Goal: Transaction & Acquisition: Subscribe to service/newsletter

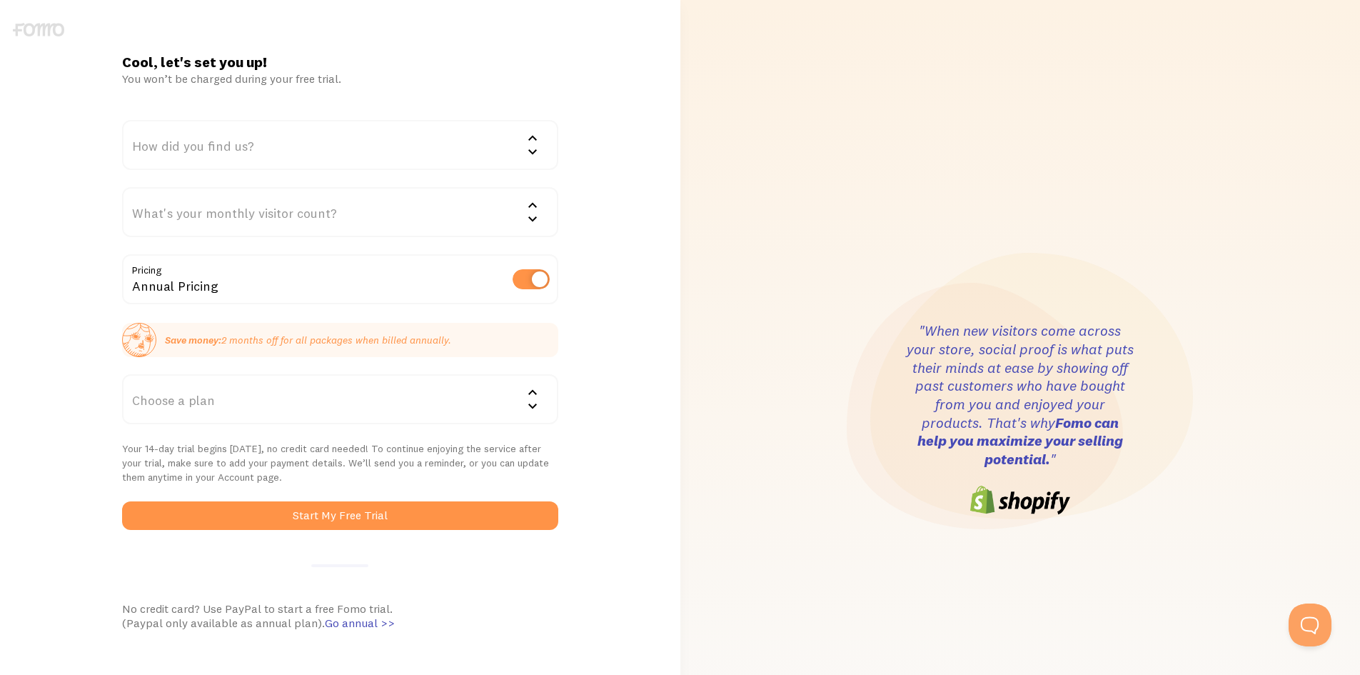
click at [521, 154] on div "How did you find us?" at bounding box center [340, 145] width 436 height 50
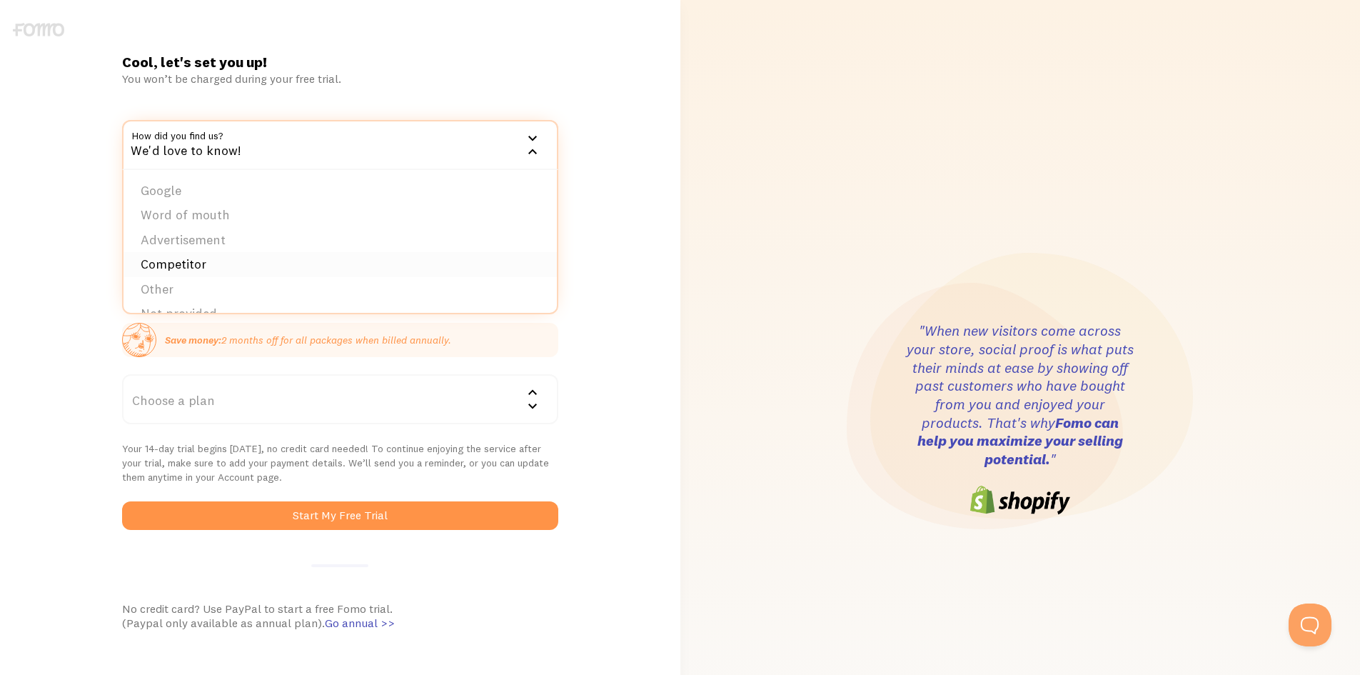
scroll to position [22, 0]
click at [160, 269] on li "Other" at bounding box center [340, 267] width 433 height 25
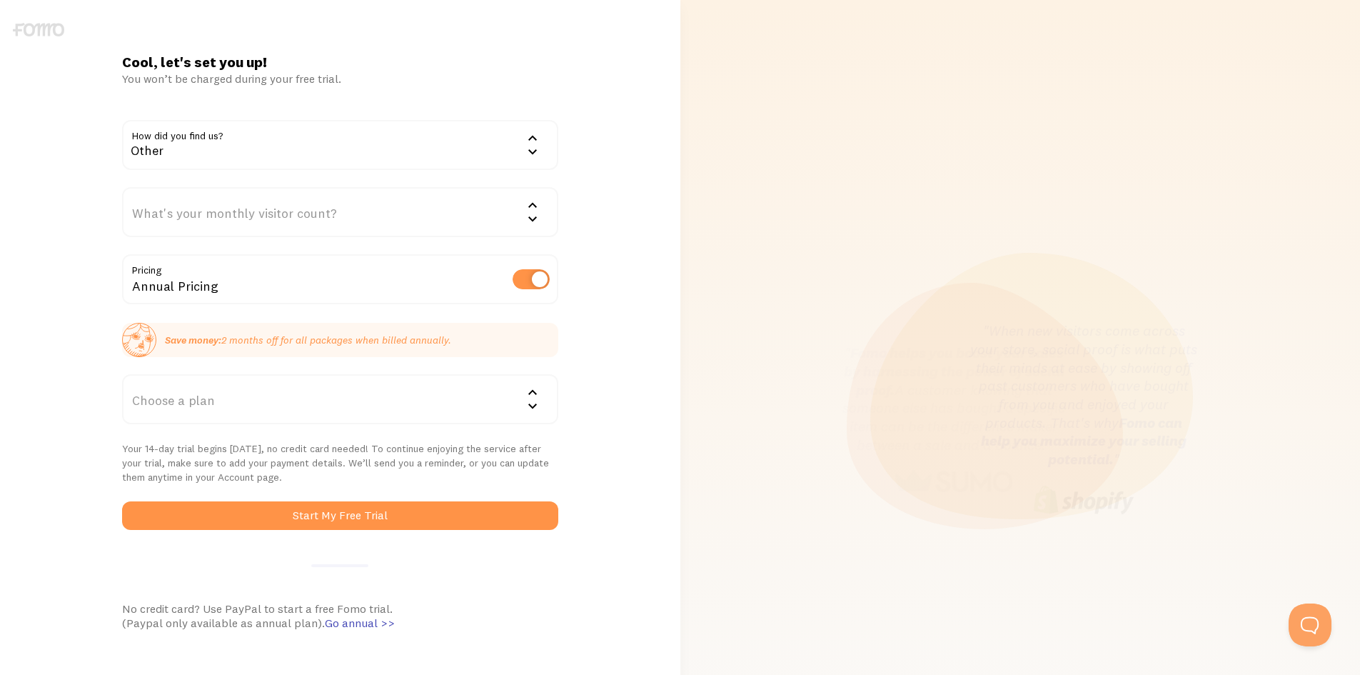
click at [311, 217] on div "What's your monthly visitor count?" at bounding box center [340, 212] width 436 height 50
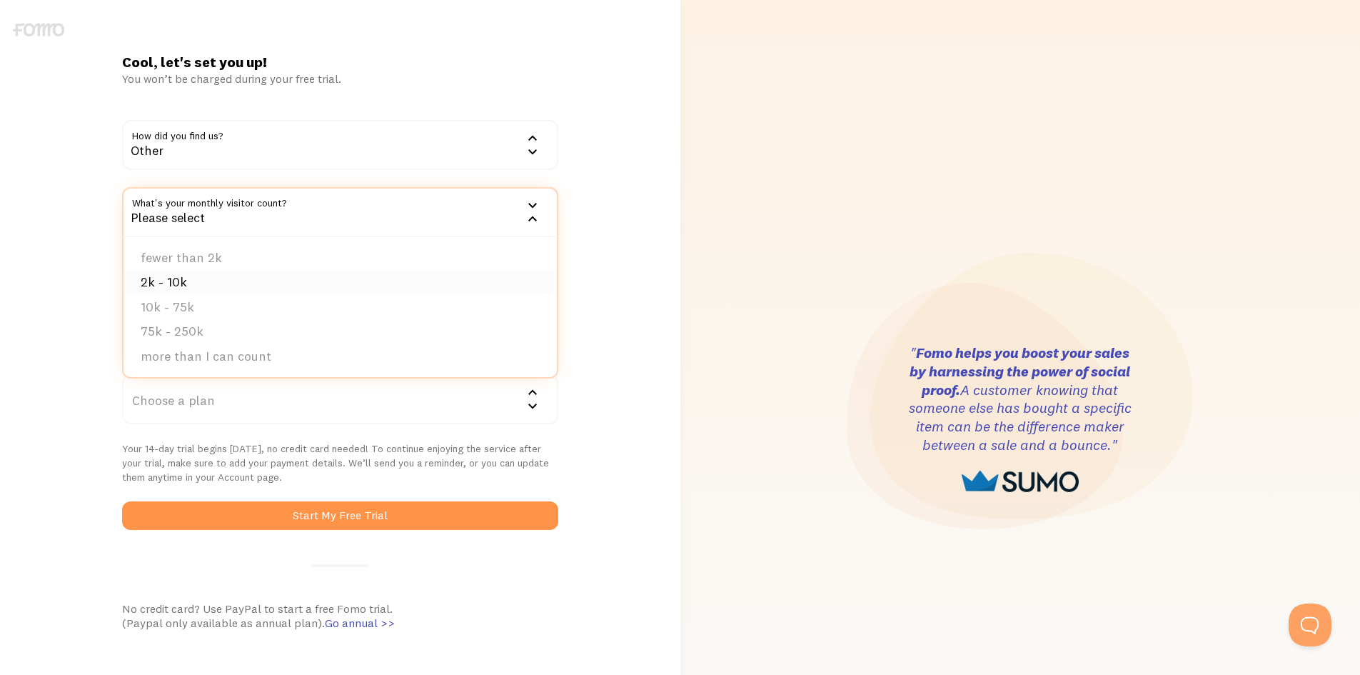
click at [209, 286] on li "2k - 10k" at bounding box center [340, 282] width 433 height 25
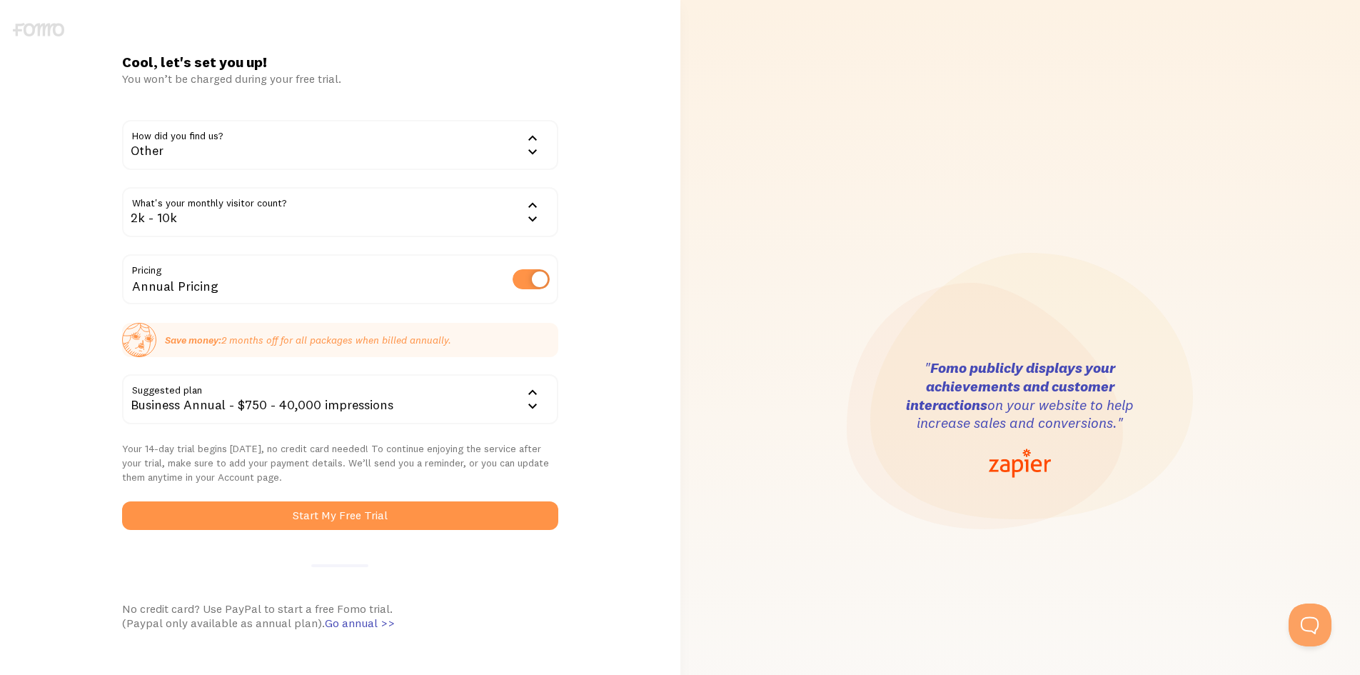
click at [531, 281] on label at bounding box center [531, 279] width 37 height 20
click at [531, 281] on input "checkbox" at bounding box center [531, 279] width 37 height 20
checkbox input "false"
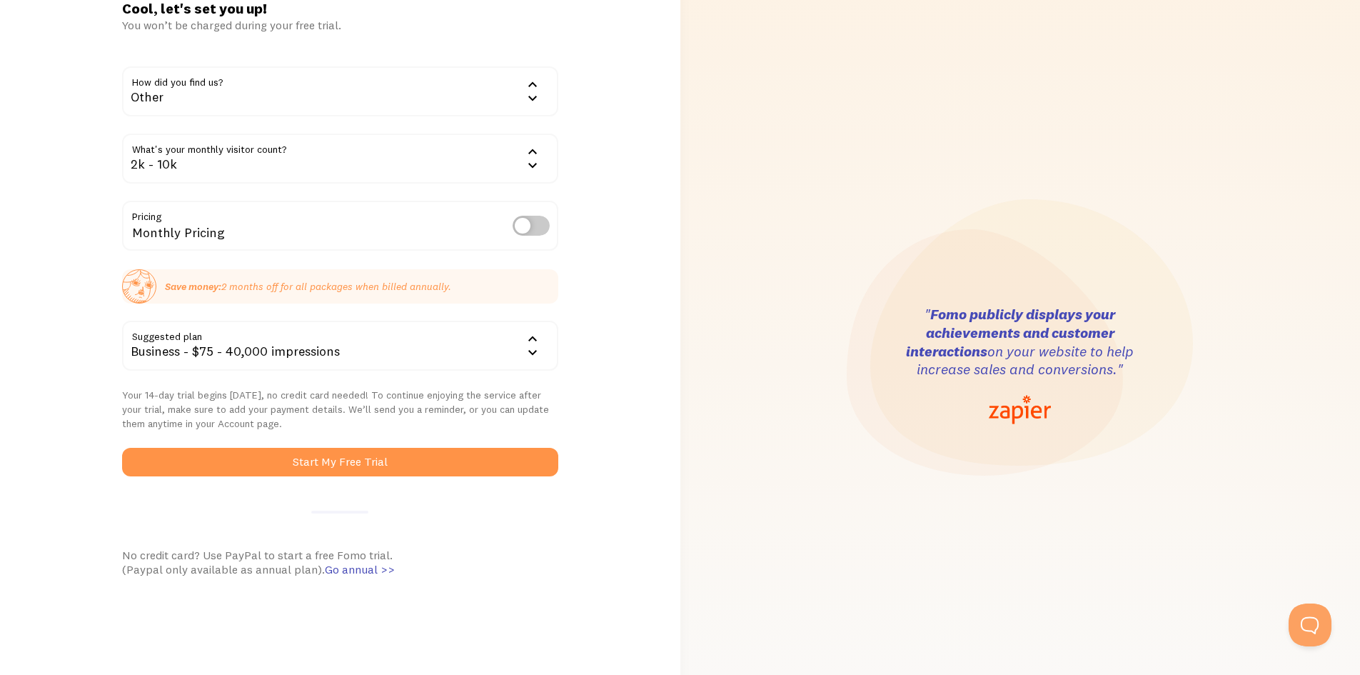
scroll to position [143, 0]
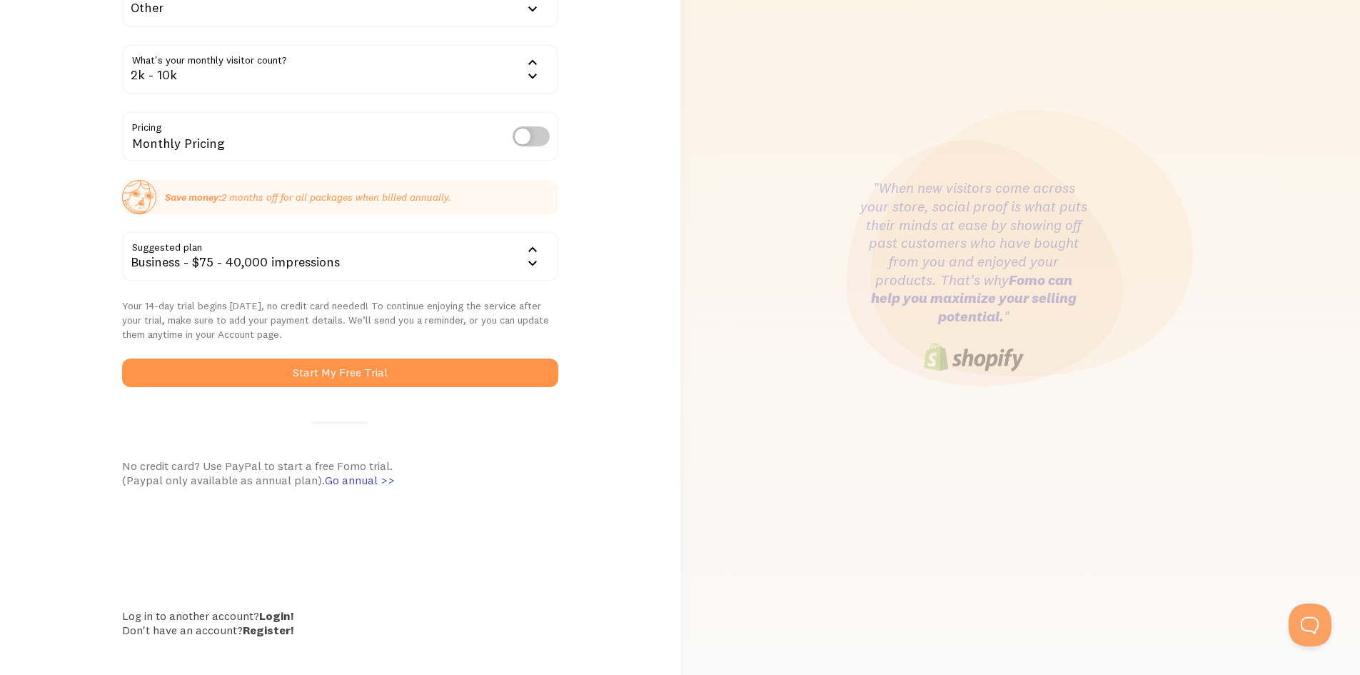
click at [542, 255] on div "Business - $75 - 40,000 impressions" at bounding box center [340, 256] width 436 height 50
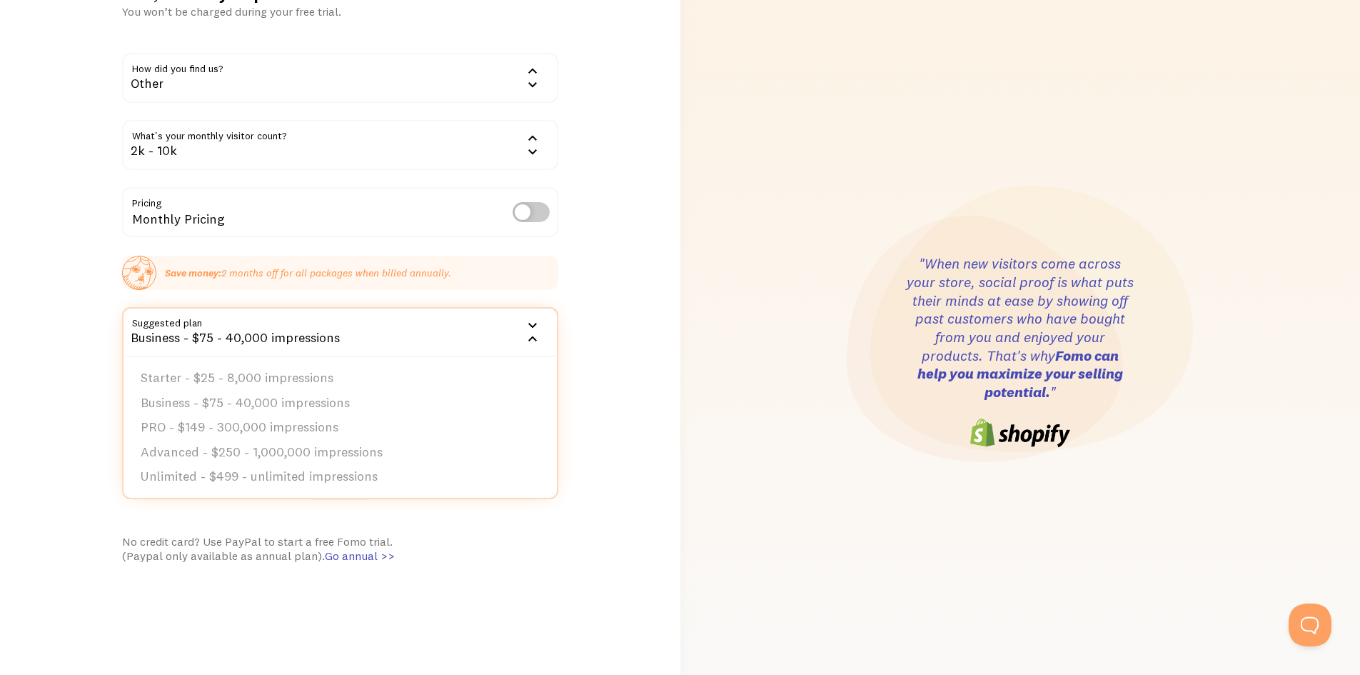
scroll to position [0, 0]
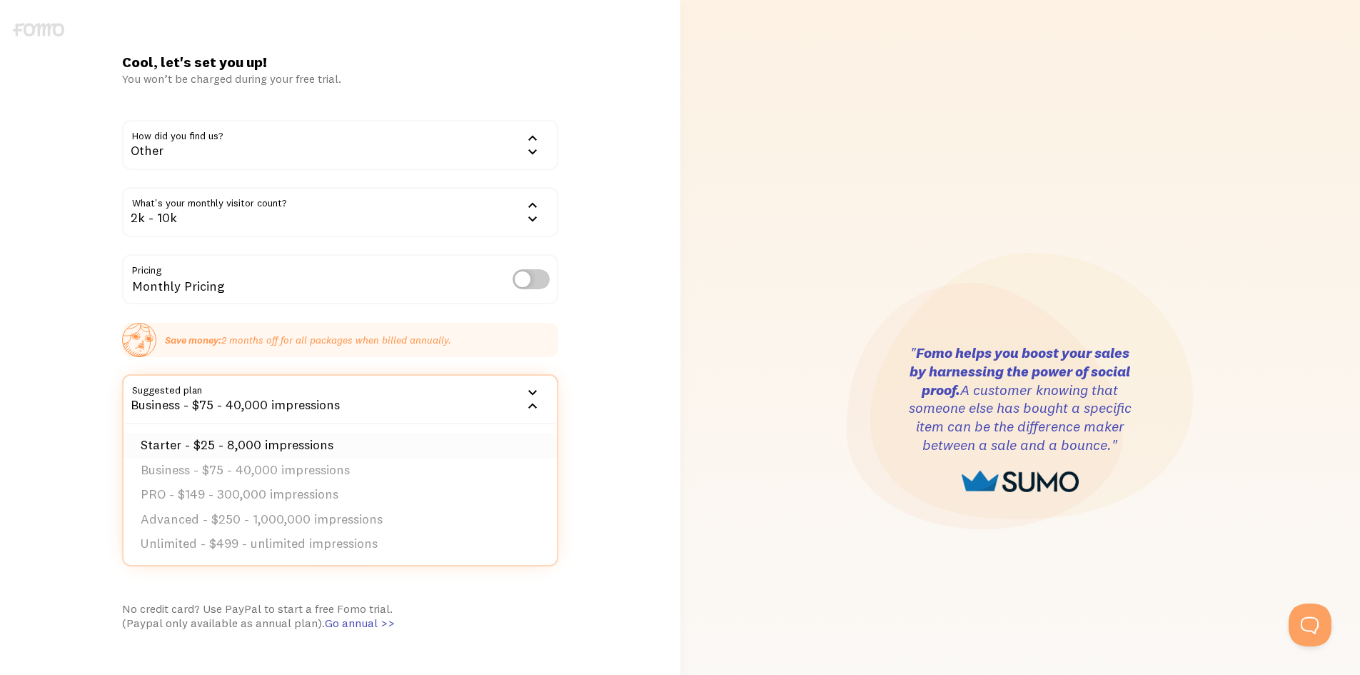
click at [236, 441] on li "Starter - $25 - 8,000 impressions" at bounding box center [340, 445] width 433 height 25
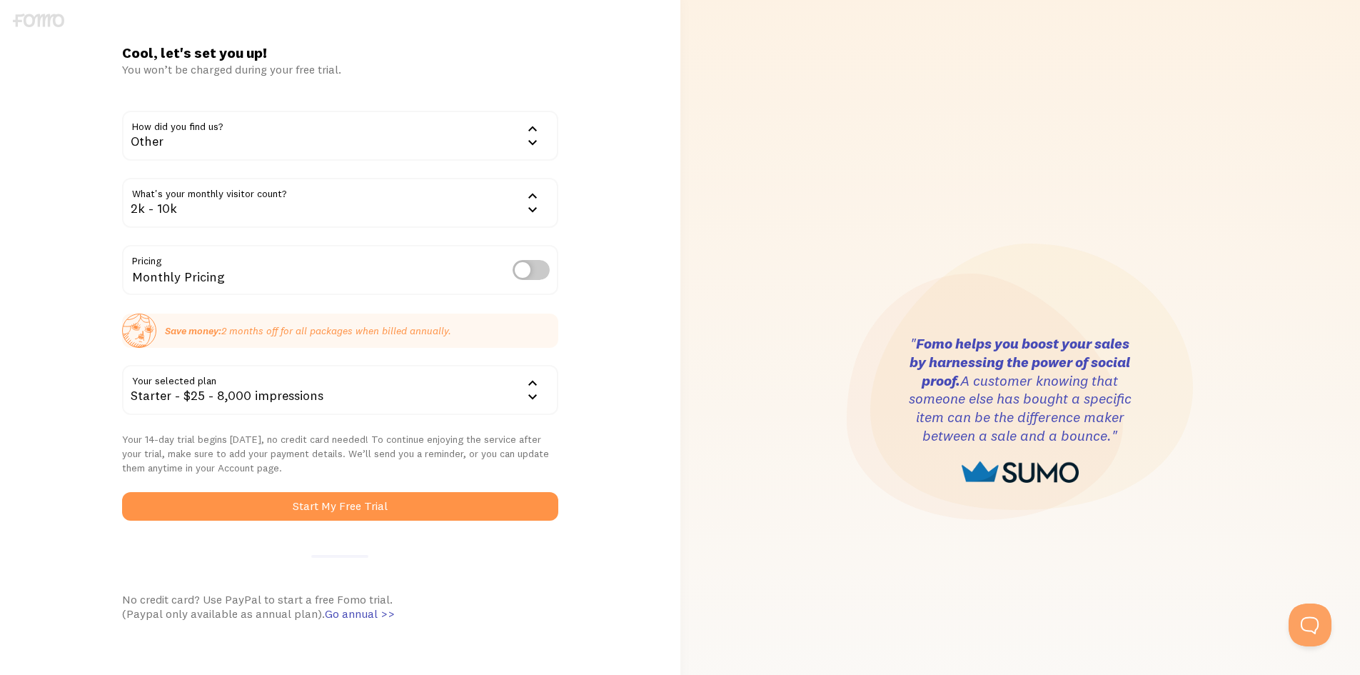
scroll to position [71, 0]
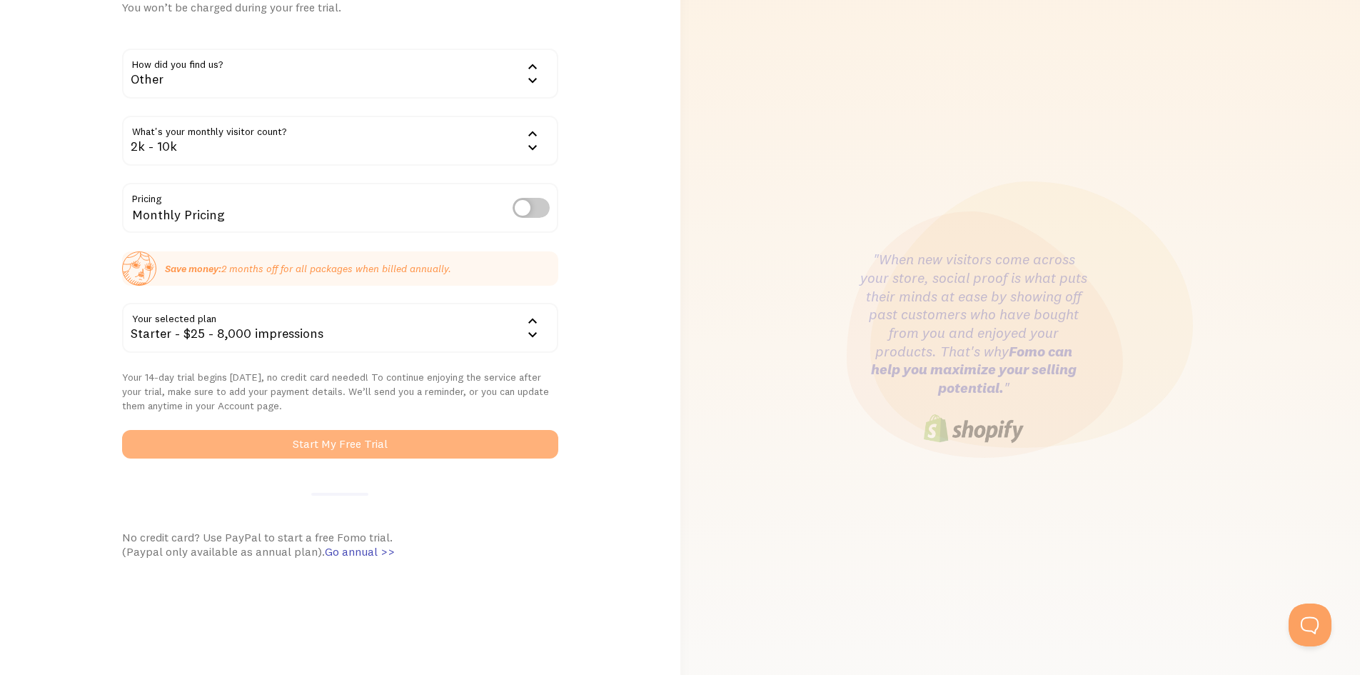
click at [285, 443] on button "Start My Free Trial" at bounding box center [340, 444] width 436 height 29
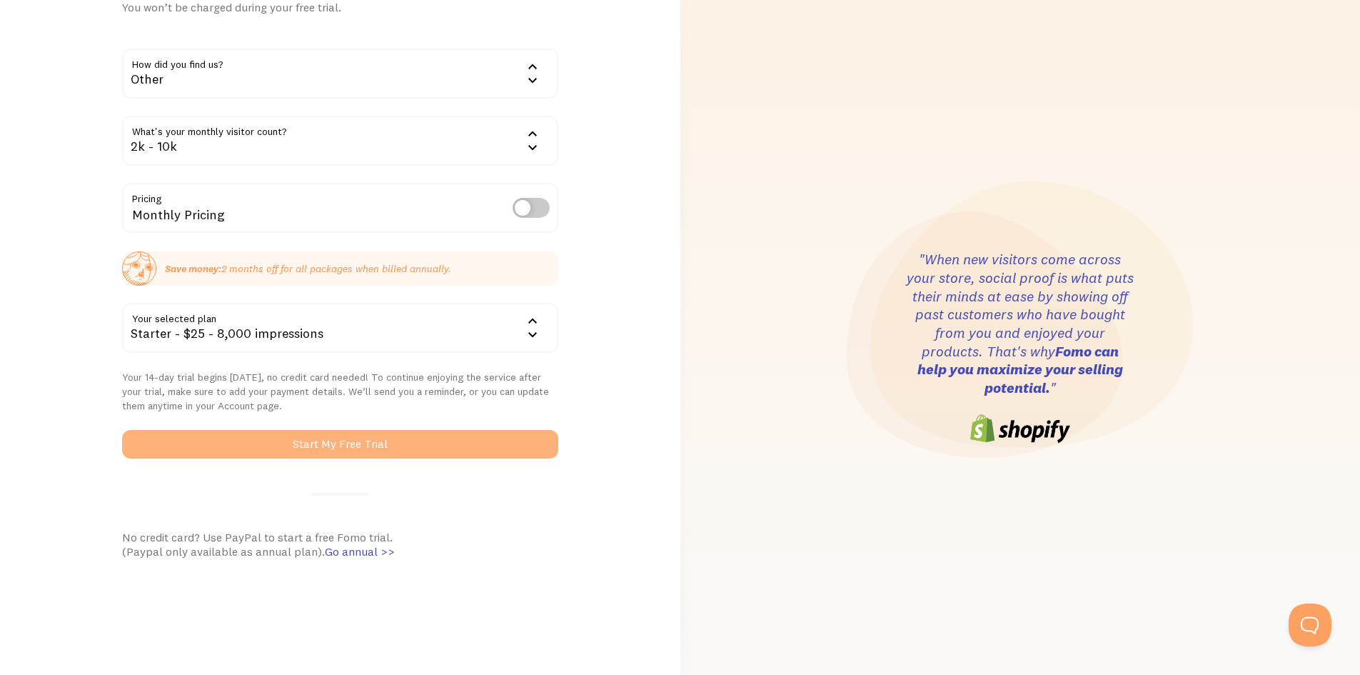
click at [360, 442] on button "Start My Free Trial" at bounding box center [340, 444] width 436 height 29
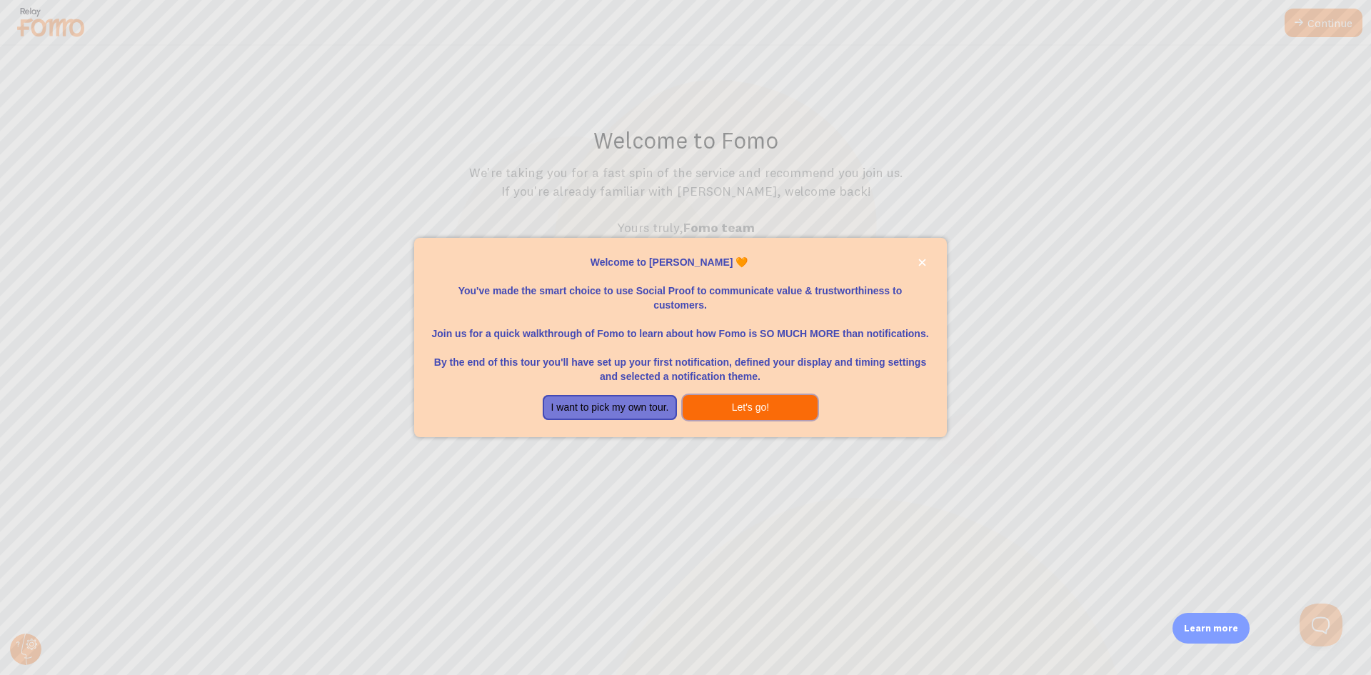
click at [735, 405] on button "Let's go!" at bounding box center [750, 408] width 135 height 26
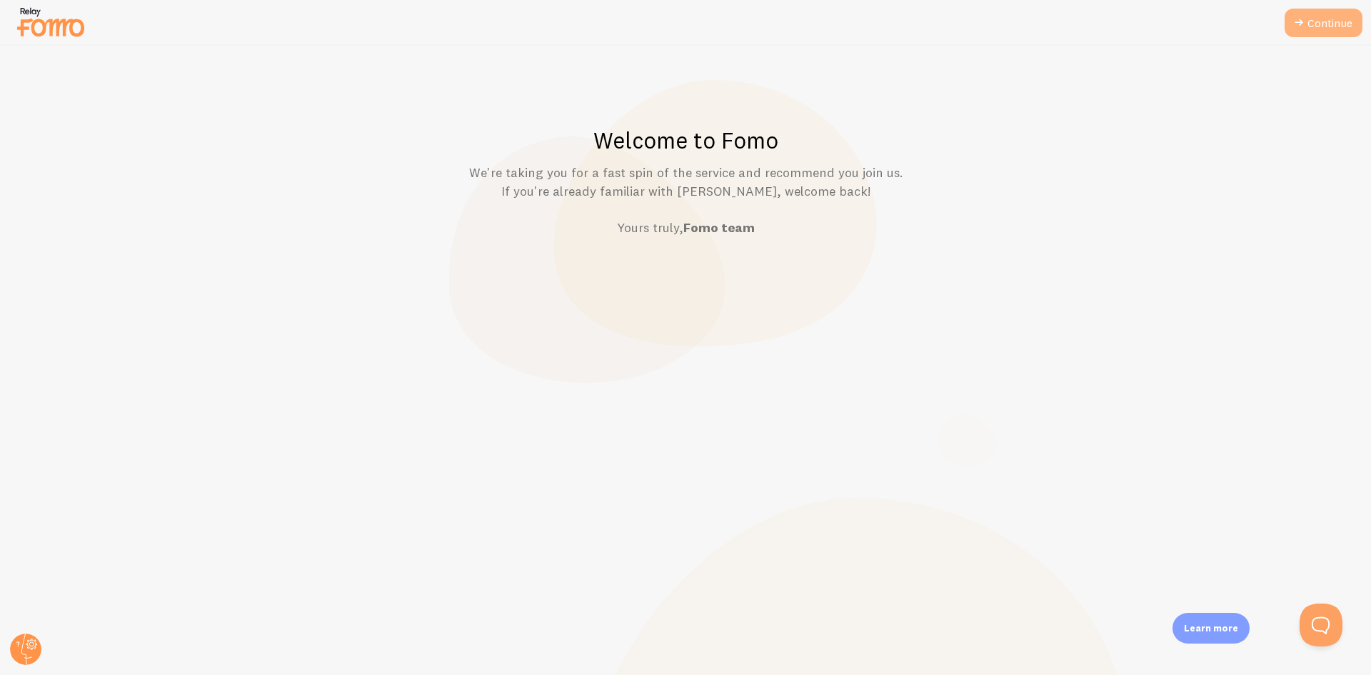
click at [1301, 19] on icon at bounding box center [1298, 22] width 17 height 17
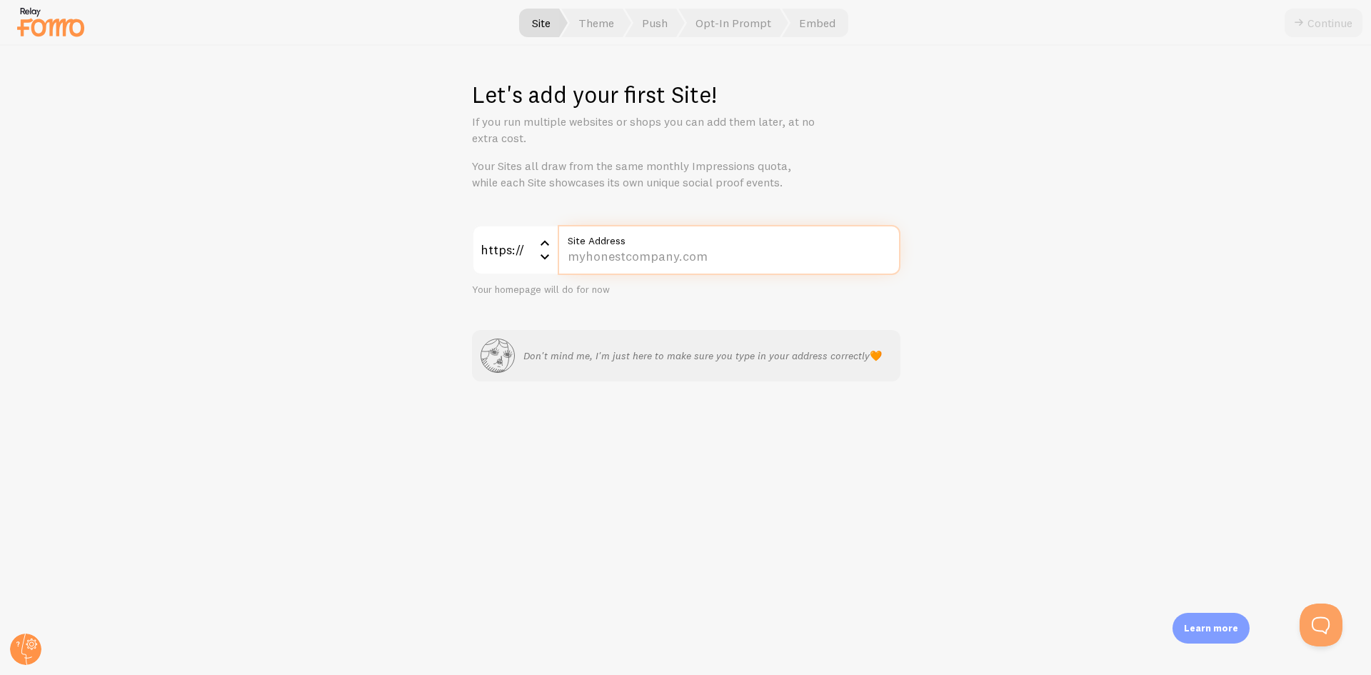
click at [599, 260] on input "Site Address" at bounding box center [729, 250] width 343 height 50
type input "t"
type input "[DOMAIN_NAME]"
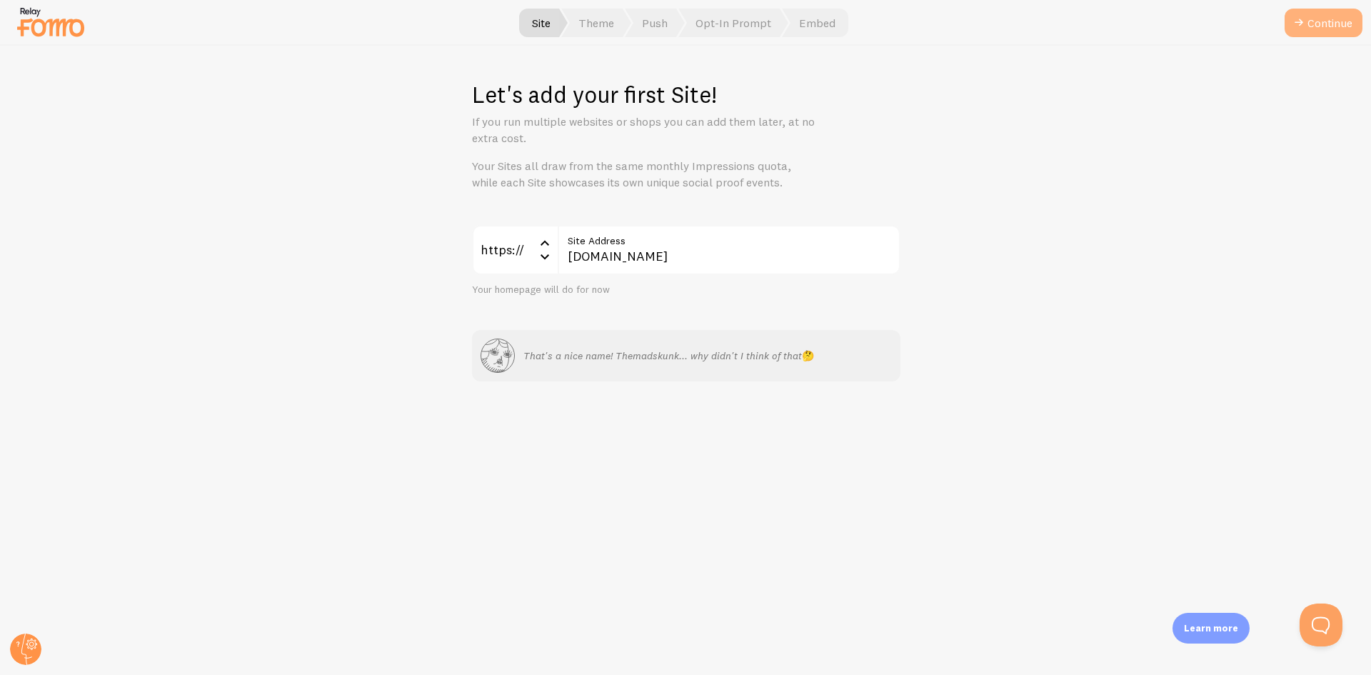
click at [1324, 24] on button "Continue" at bounding box center [1324, 23] width 78 height 29
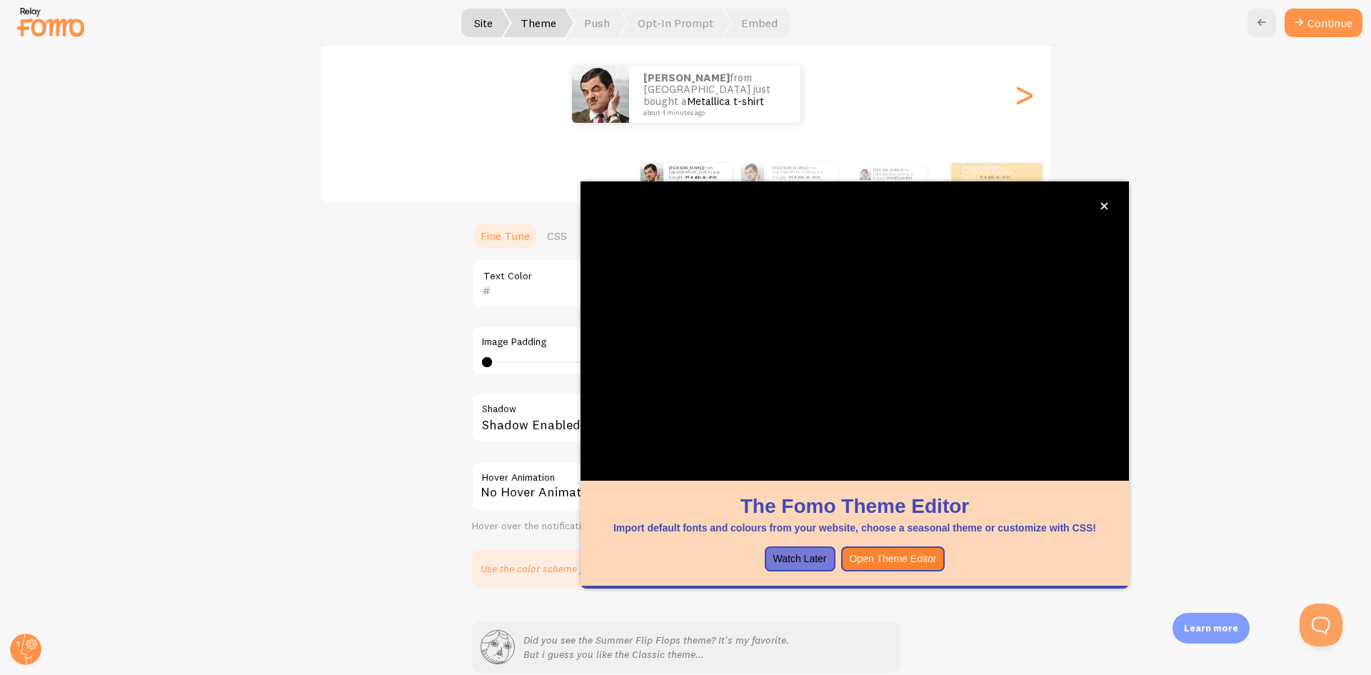
scroll to position [237, 0]
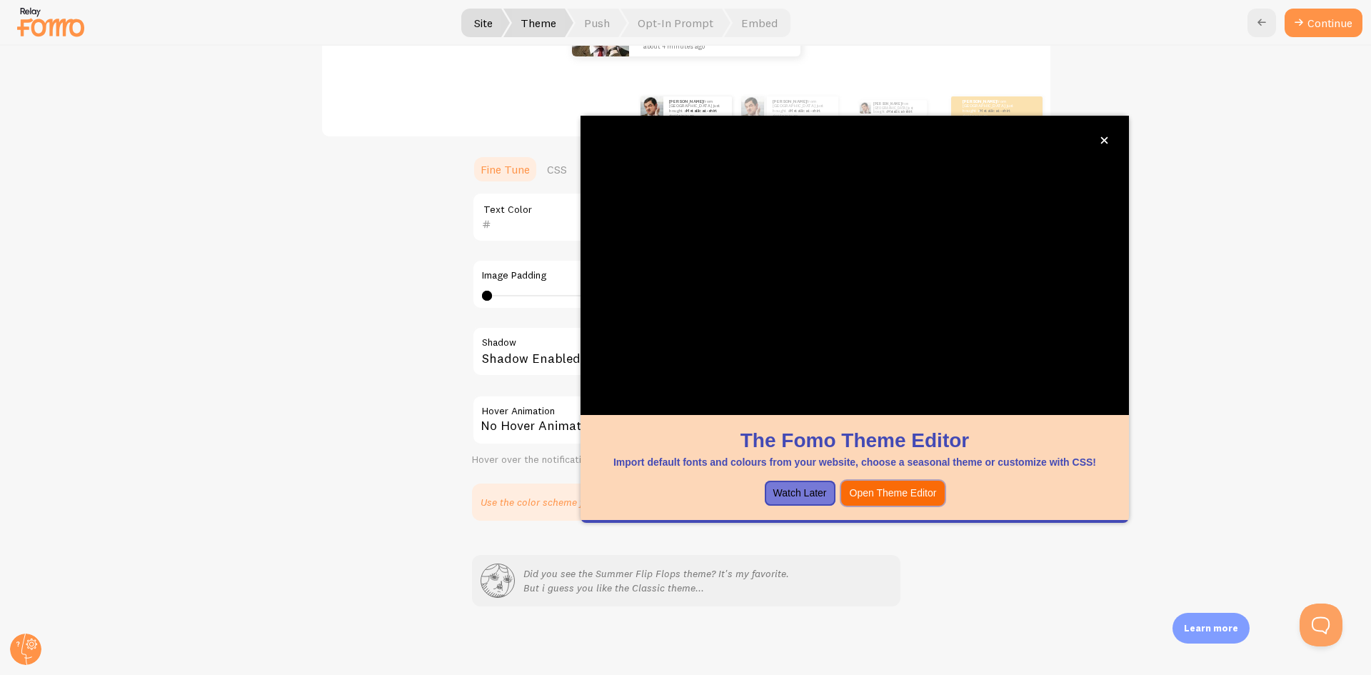
click at [898, 495] on button "Open Theme Editor" at bounding box center [893, 494] width 104 height 26
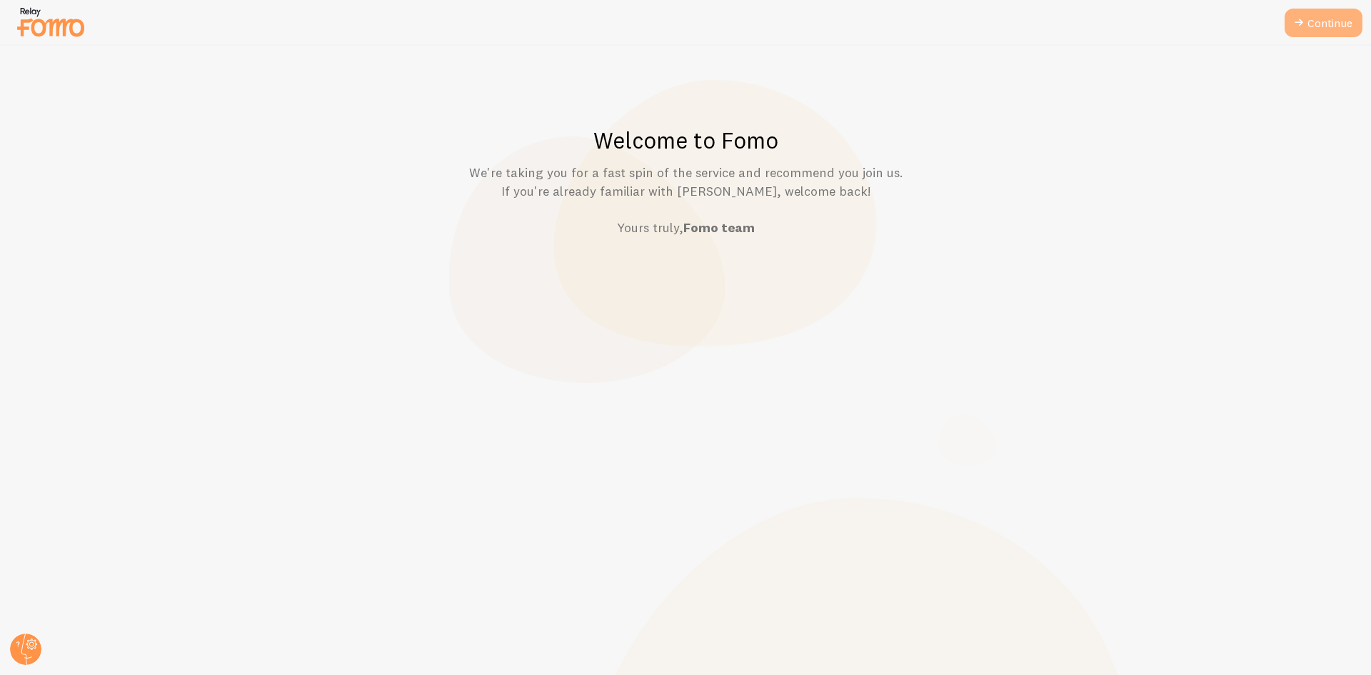
click at [1323, 17] on link "Continue" at bounding box center [1324, 23] width 78 height 29
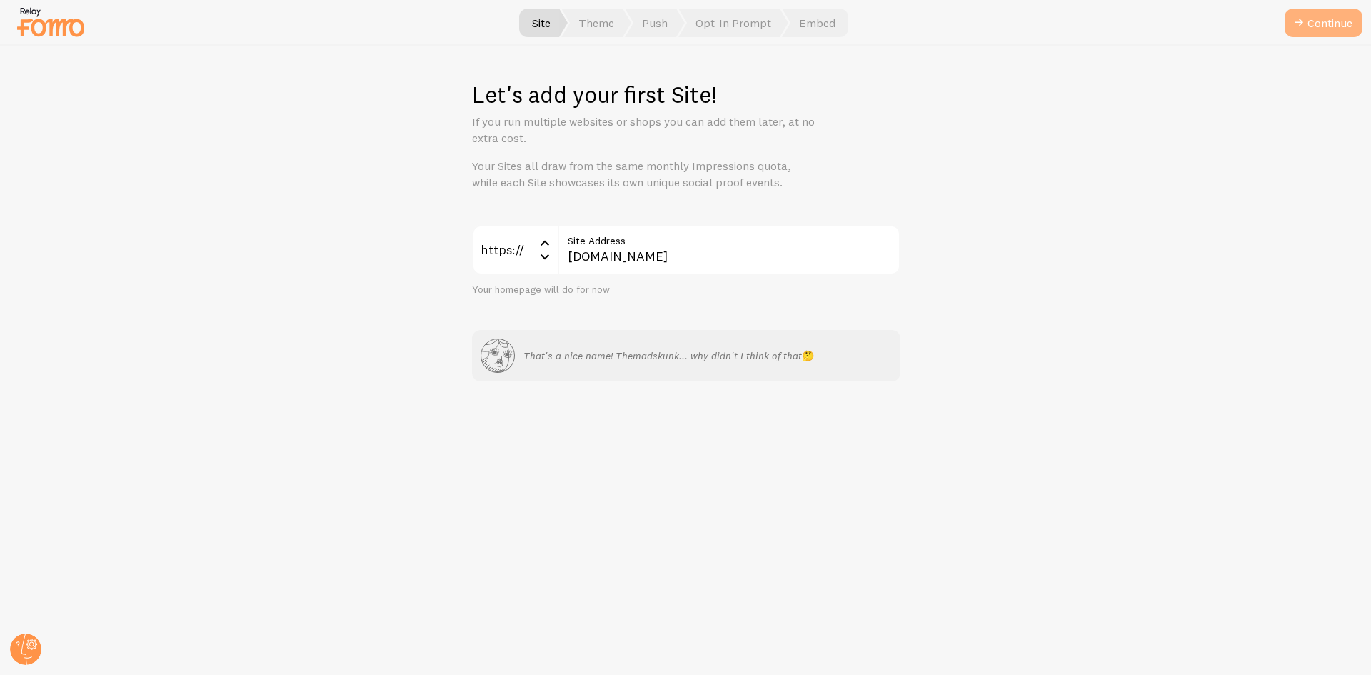
click at [1330, 28] on button "Continue" at bounding box center [1324, 23] width 78 height 29
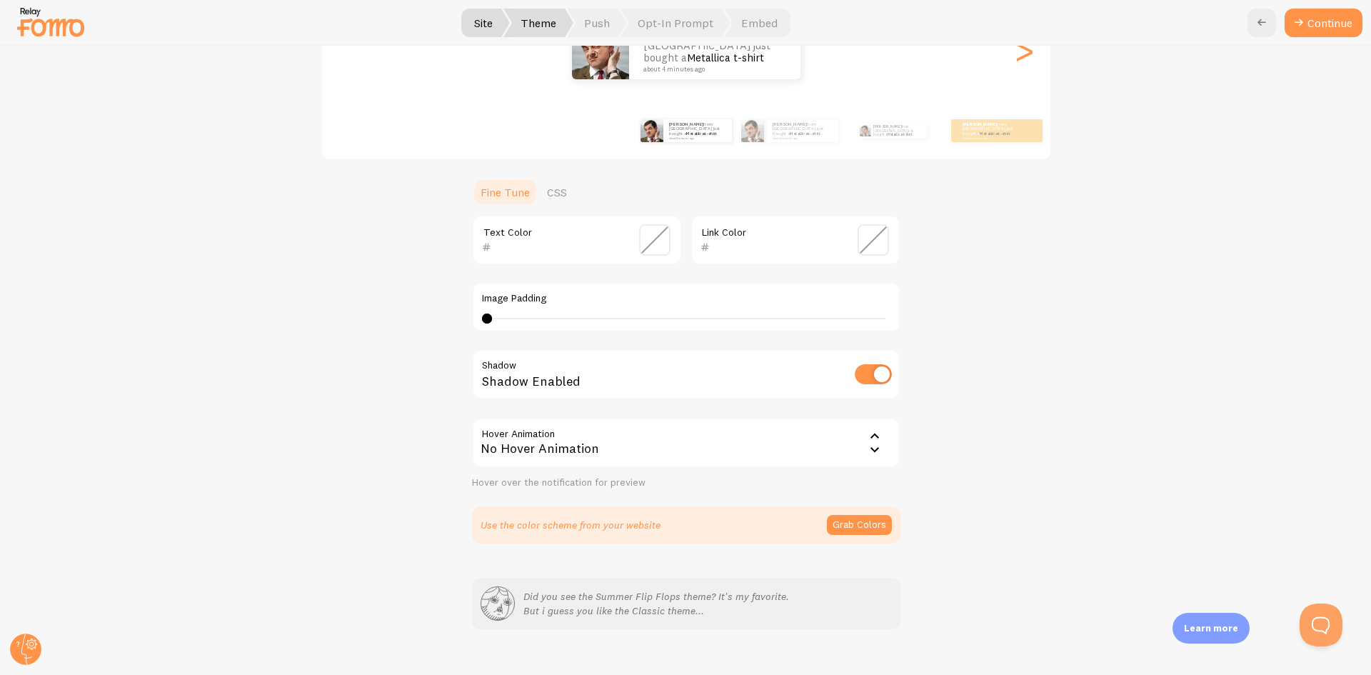
click at [650, 246] on span at bounding box center [654, 239] width 31 height 31
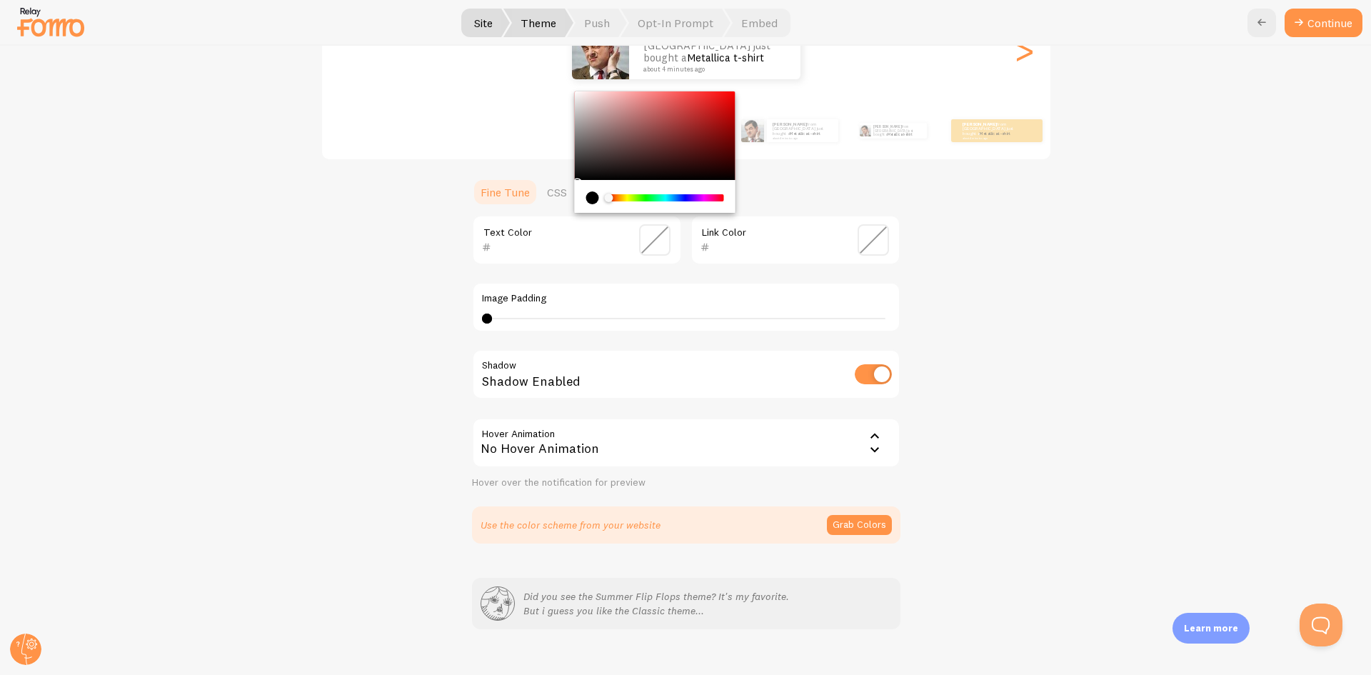
click at [586, 199] on div "current color is #000000" at bounding box center [592, 197] width 13 height 13
click at [593, 170] on div "Chrome color picker" at bounding box center [654, 135] width 161 height 89
click at [581, 172] on div "Chrome color picker" at bounding box center [654, 135] width 161 height 89
click at [574, 176] on div "Chrome color picker" at bounding box center [654, 135] width 161 height 89
type input "0B0A0A"
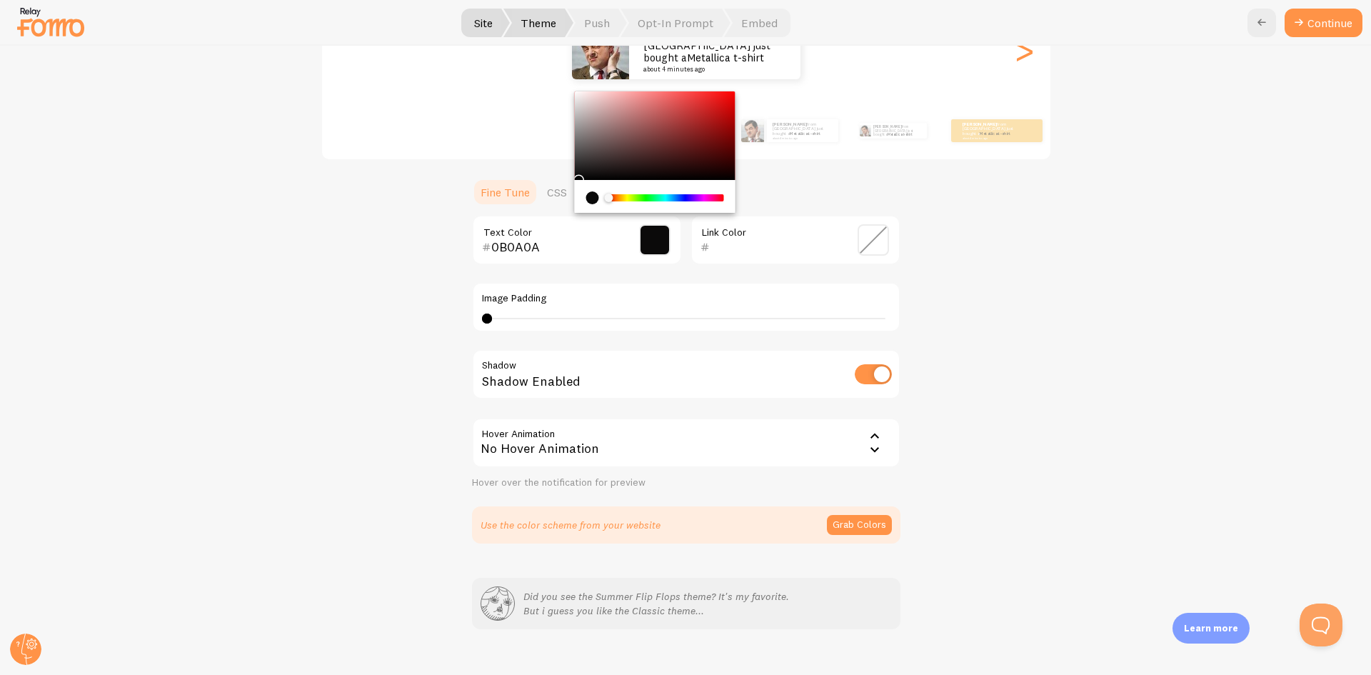
click at [873, 248] on span at bounding box center [873, 239] width 31 height 31
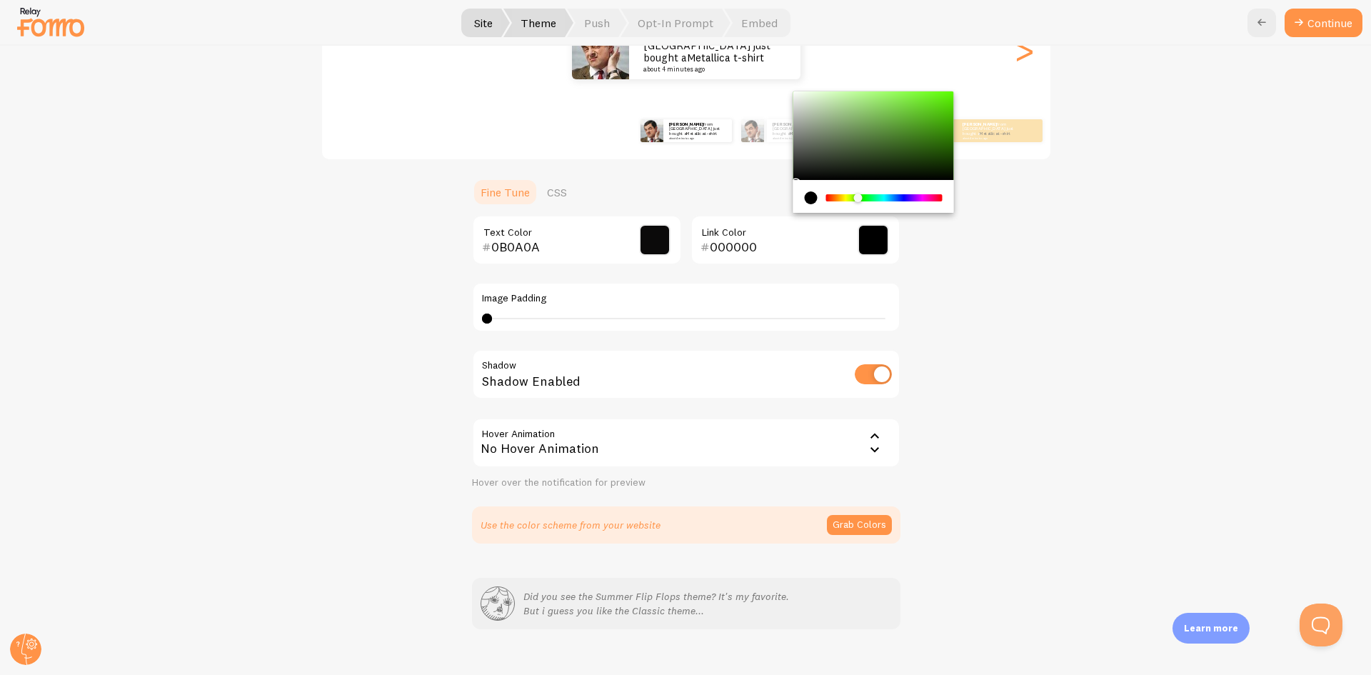
click at [853, 201] on div "Chrome color picker" at bounding box center [884, 197] width 114 height 7
click at [892, 142] on div "Chrome color picker" at bounding box center [873, 135] width 161 height 89
click at [840, 199] on div "Chrome color picker" at bounding box center [884, 197] width 114 height 7
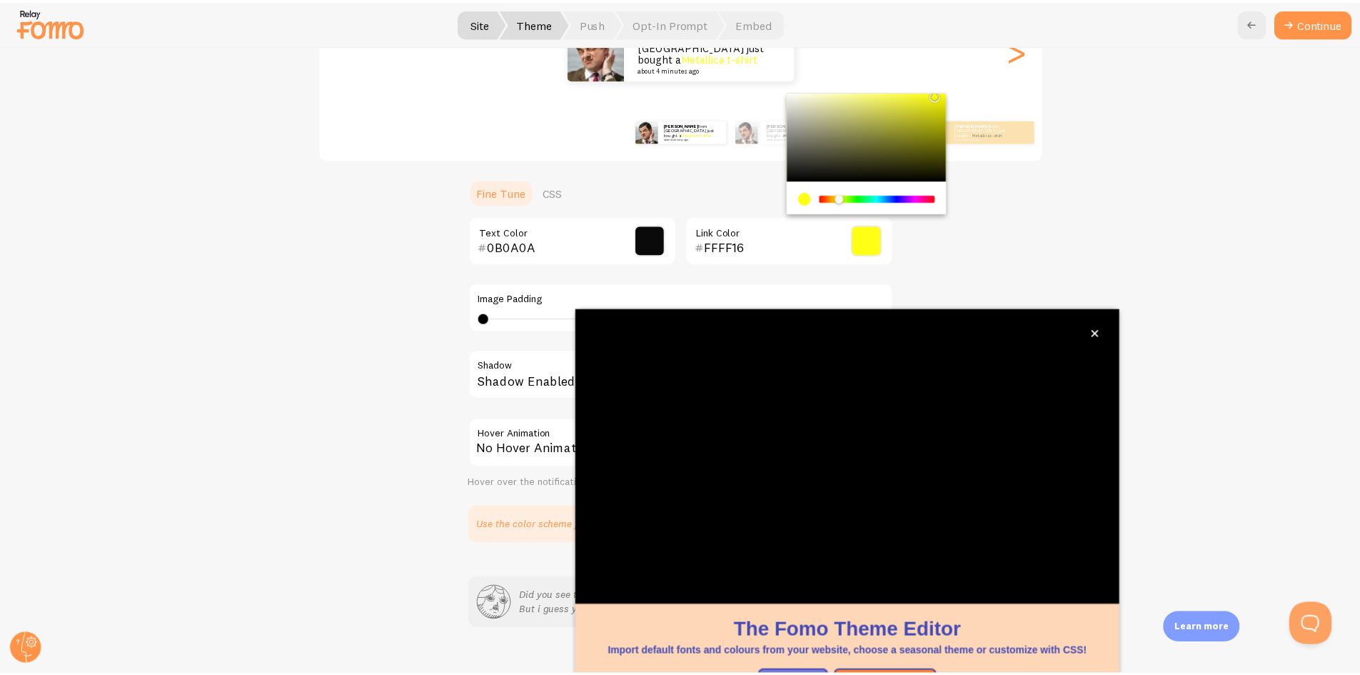
scroll to position [46, 0]
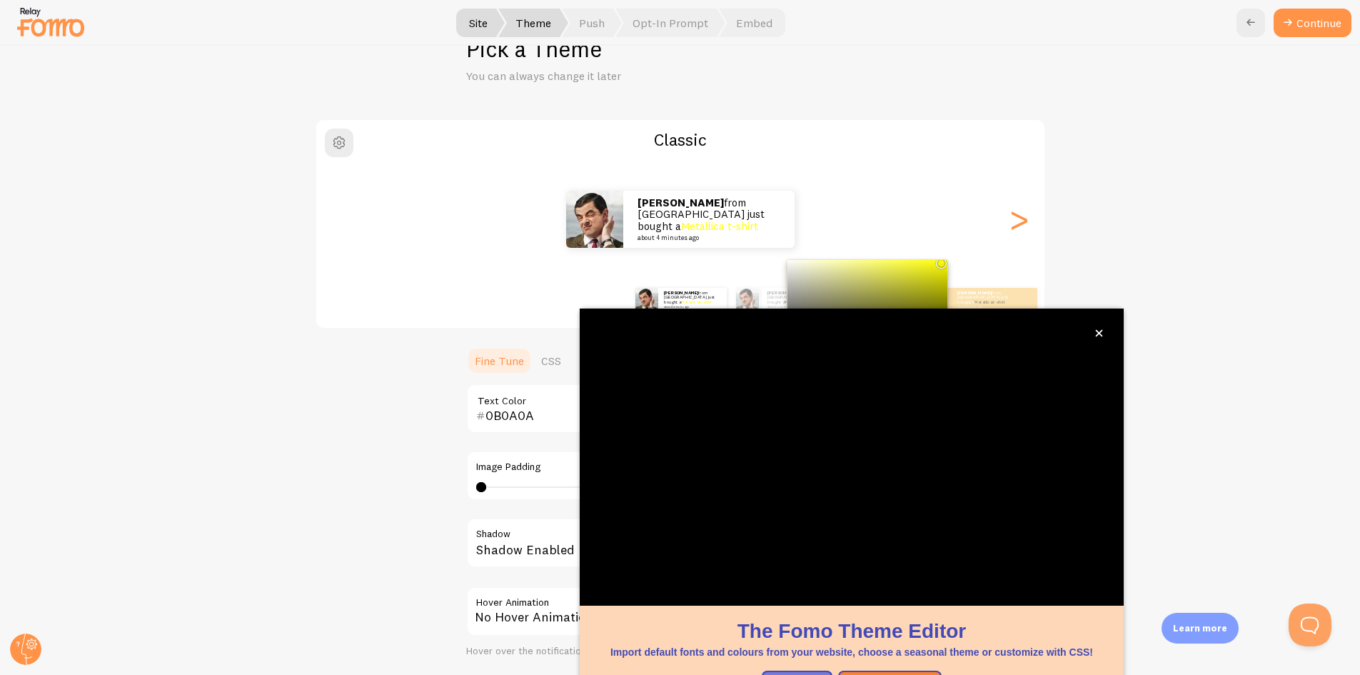
drag, startPoint x: 899, startPoint y: 139, endPoint x: 947, endPoint y: 155, distance: 50.6
click at [946, 153] on div "Classic William from United States just bought a Metallica t-shirt about 4 minu…" at bounding box center [680, 415] width 1291 height 593
type input "FFFF00"
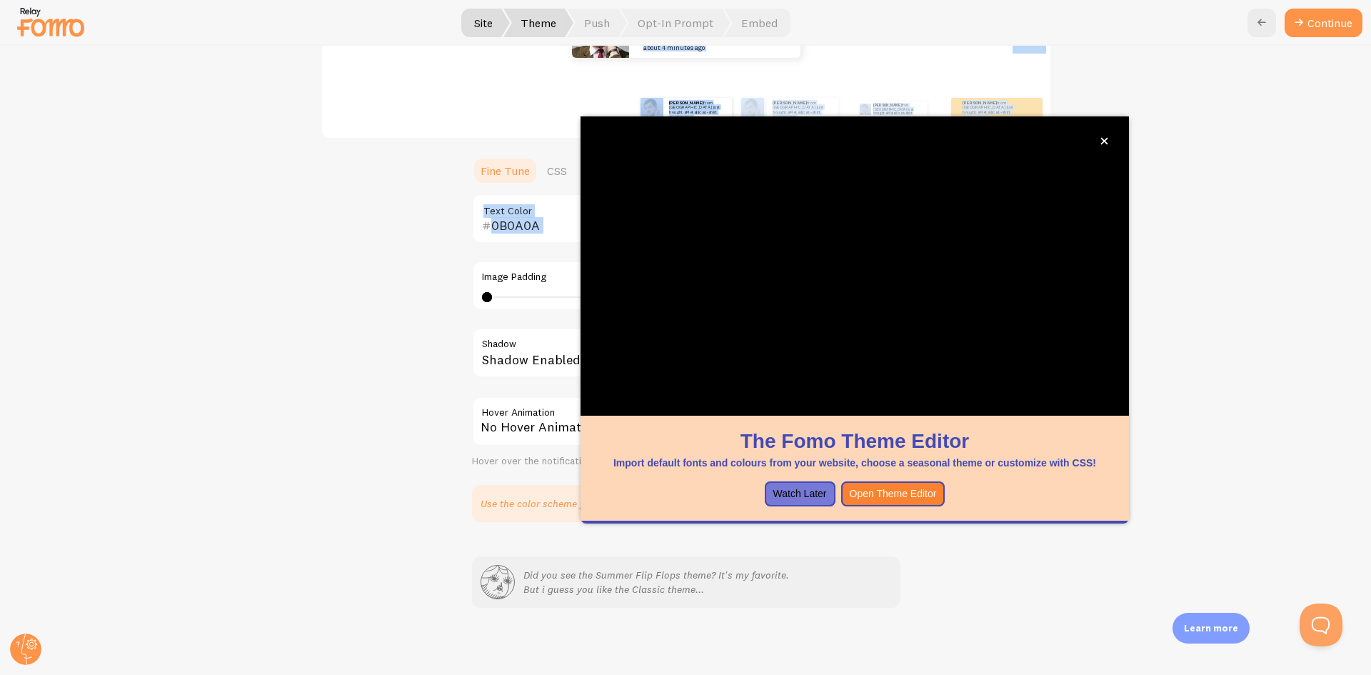
scroll to position [237, 0]
click at [1105, 141] on icon "close," at bounding box center [1104, 141] width 7 height 7
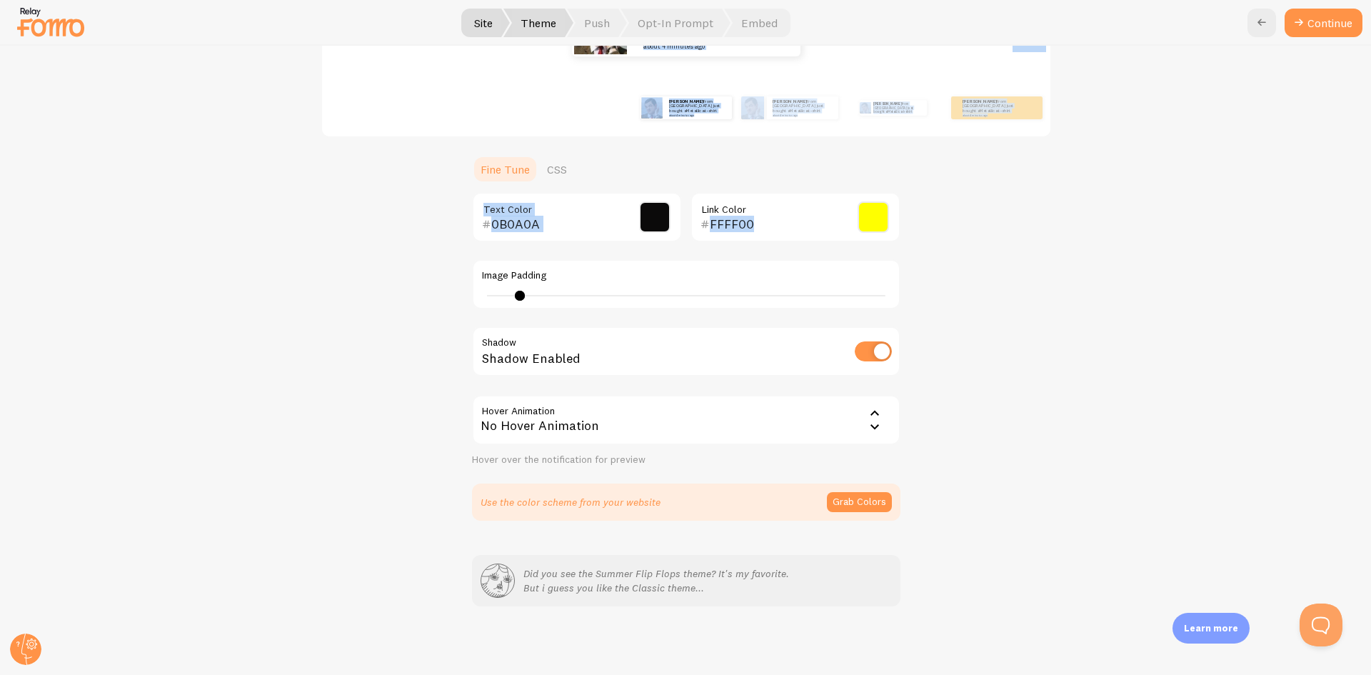
drag, startPoint x: 480, startPoint y: 298, endPoint x: 514, endPoint y: 297, distance: 34.3
click at [515, 297] on div at bounding box center [520, 296] width 10 height 10
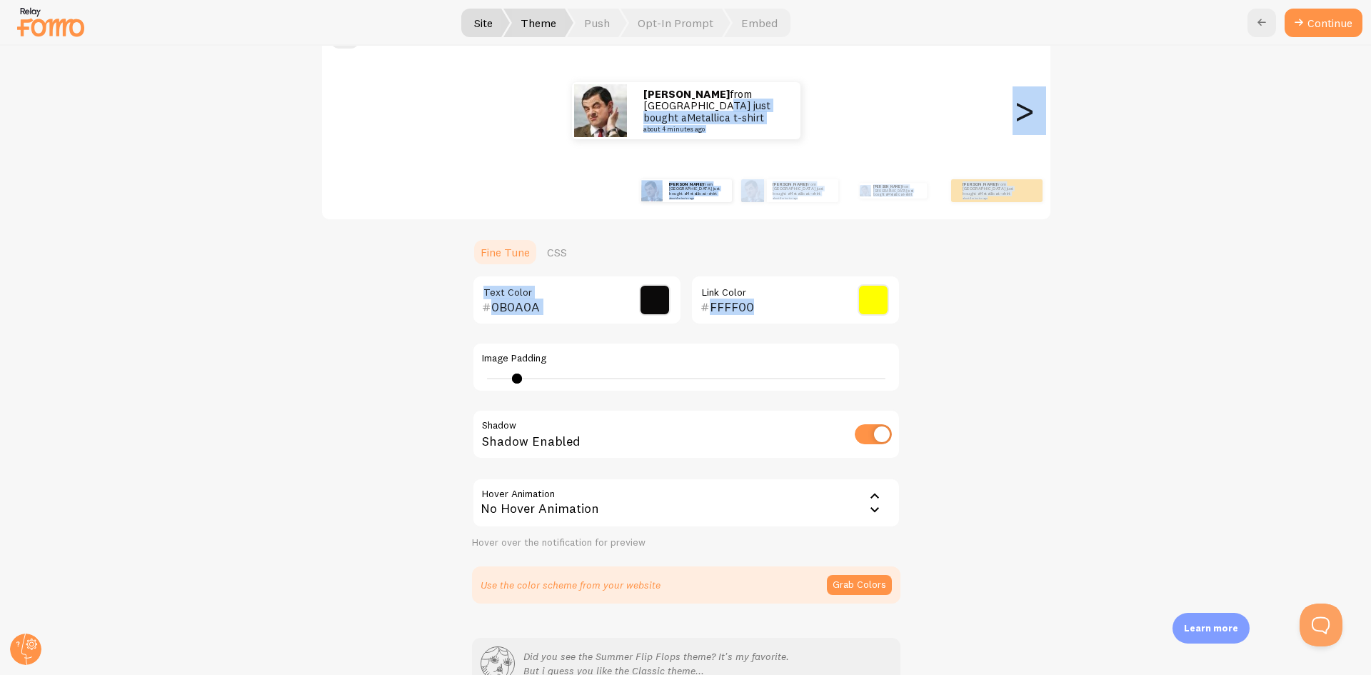
scroll to position [23, 0]
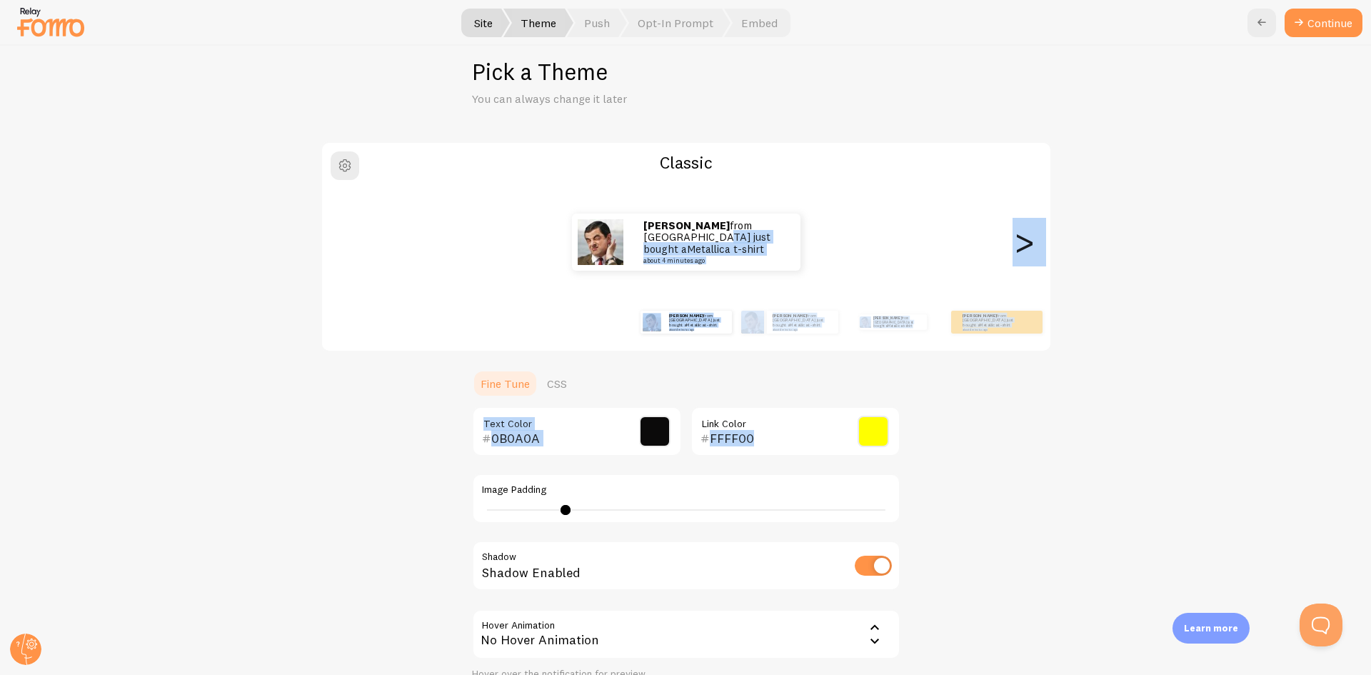
type input "8"
drag, startPoint x: 514, startPoint y: 508, endPoint x: 560, endPoint y: 512, distance: 45.9
click at [561, 512] on div at bounding box center [566, 510] width 10 height 10
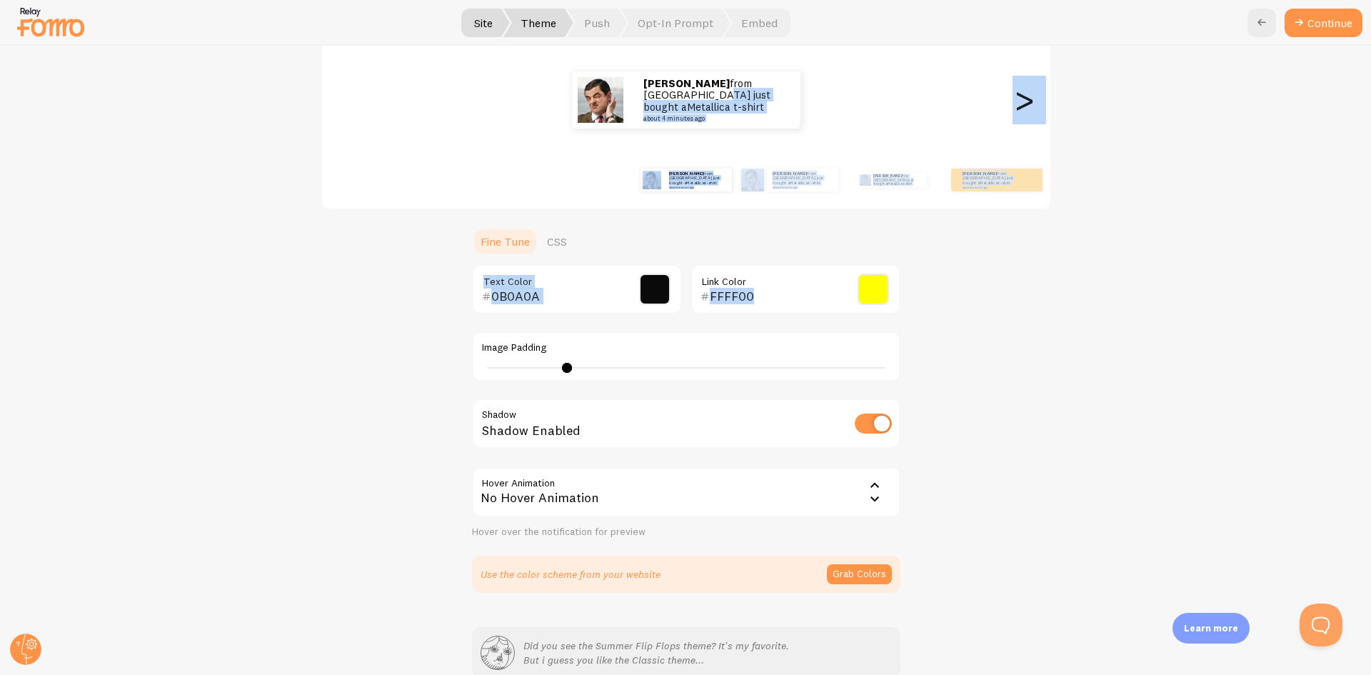
scroll to position [166, 0]
click at [863, 288] on span at bounding box center [873, 288] width 31 height 31
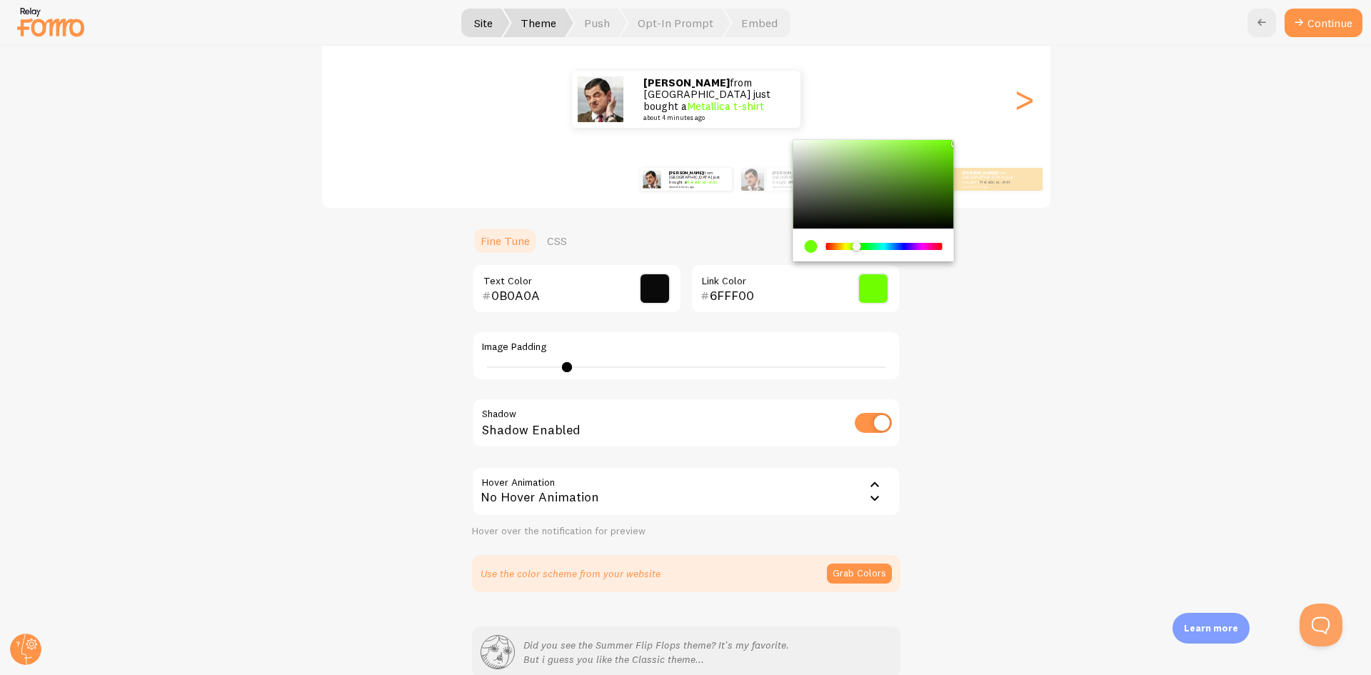
click at [851, 247] on div "Chrome color picker" at bounding box center [884, 246] width 114 height 7
click at [930, 196] on div "Chrome color picker" at bounding box center [873, 184] width 161 height 89
drag, startPoint x: 914, startPoint y: 201, endPoint x: 848, endPoint y: 148, distance: 85.3
click at [917, 184] on div "Chrome color picker" at bounding box center [921, 188] width 9 height 9
type input "6A924A"
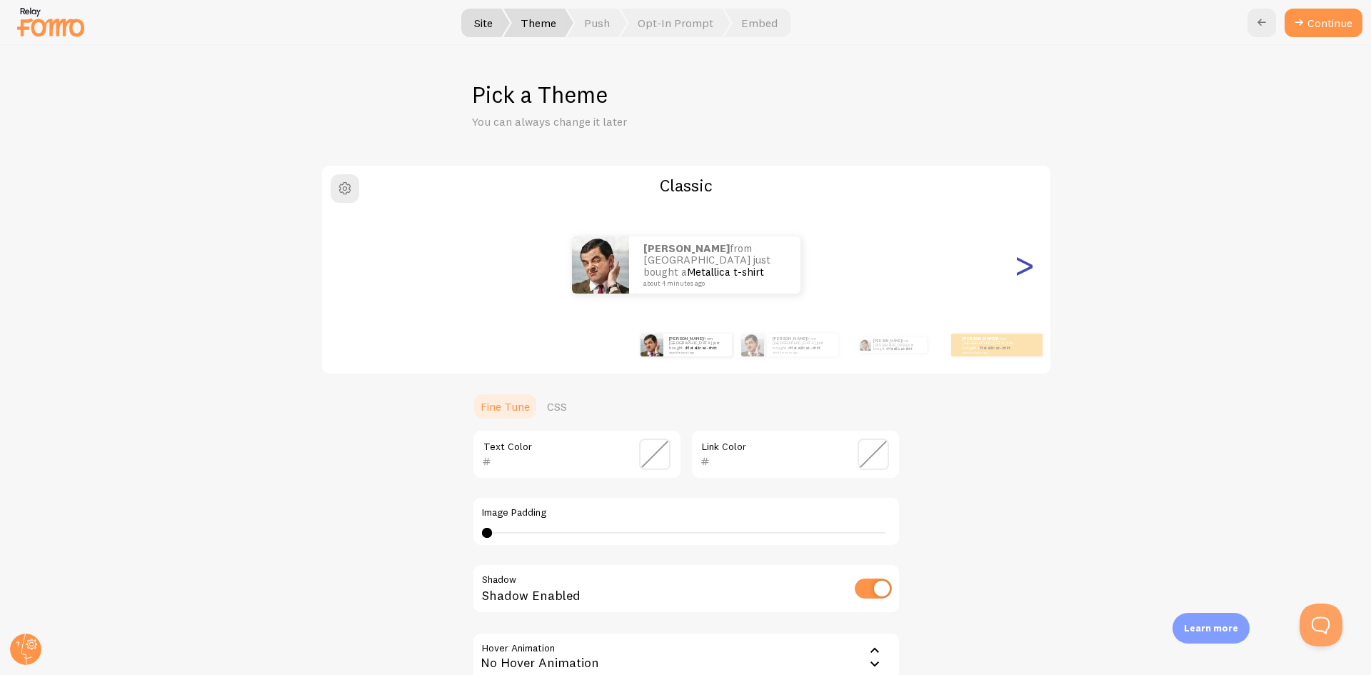
click at [1022, 271] on div ">" at bounding box center [1024, 265] width 17 height 103
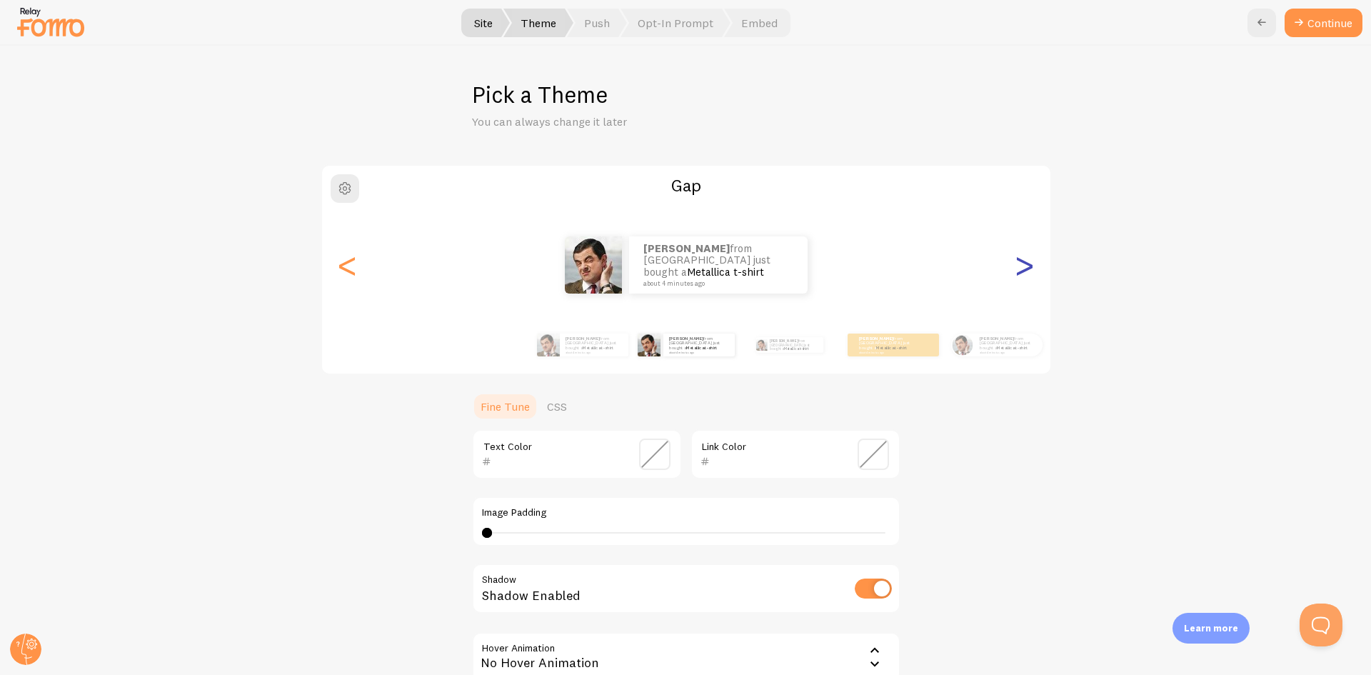
click at [1022, 271] on div ">" at bounding box center [1024, 265] width 17 height 103
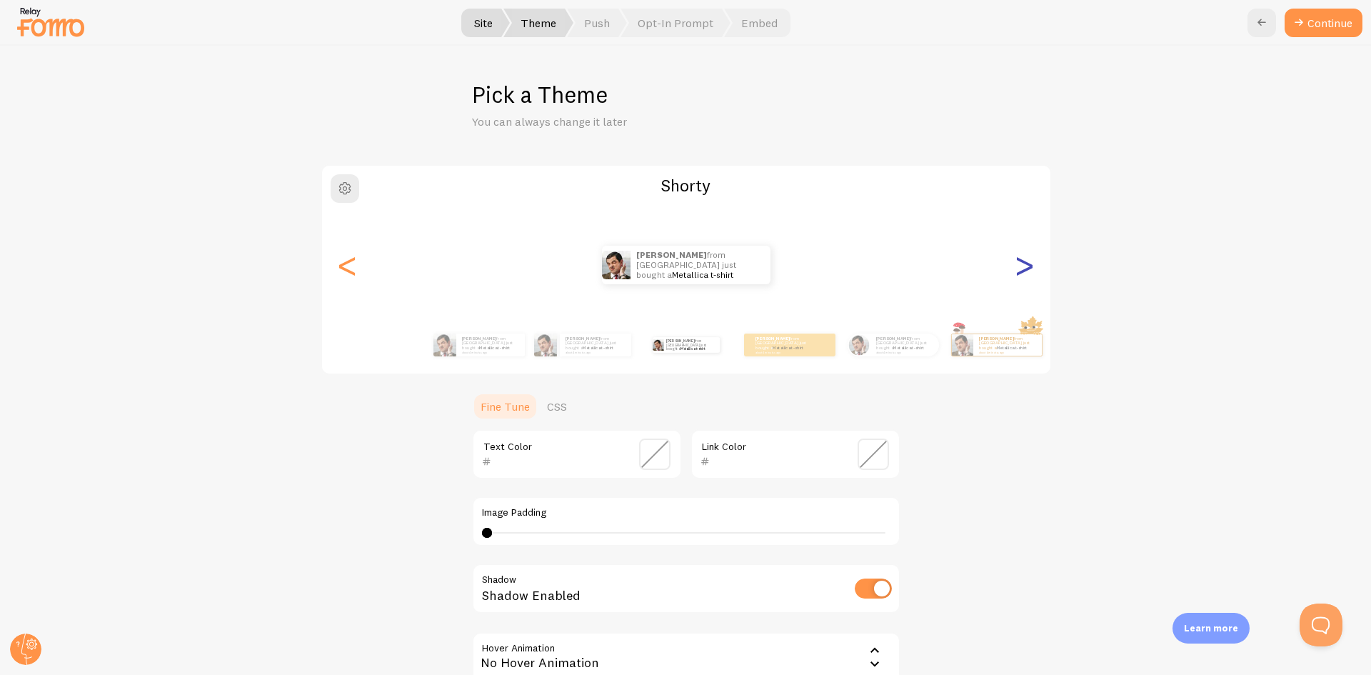
click at [1022, 271] on div ">" at bounding box center [1024, 265] width 17 height 103
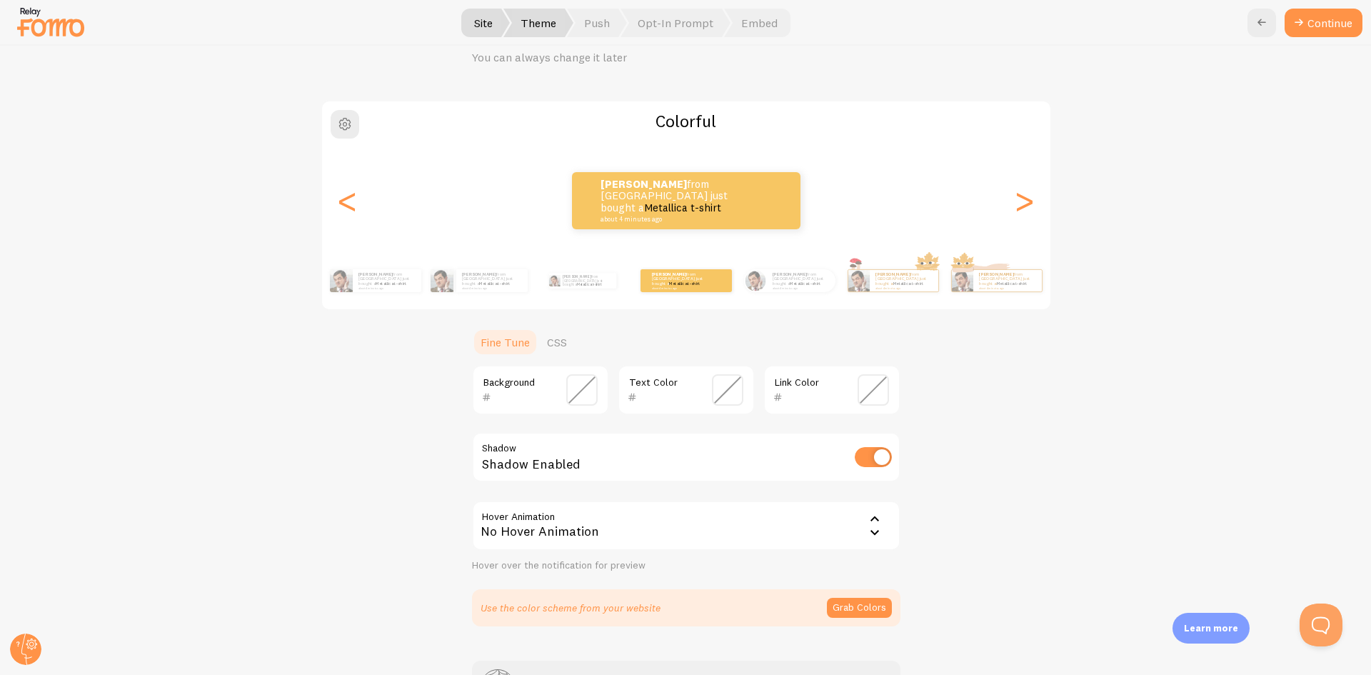
scroll to position [170, 0]
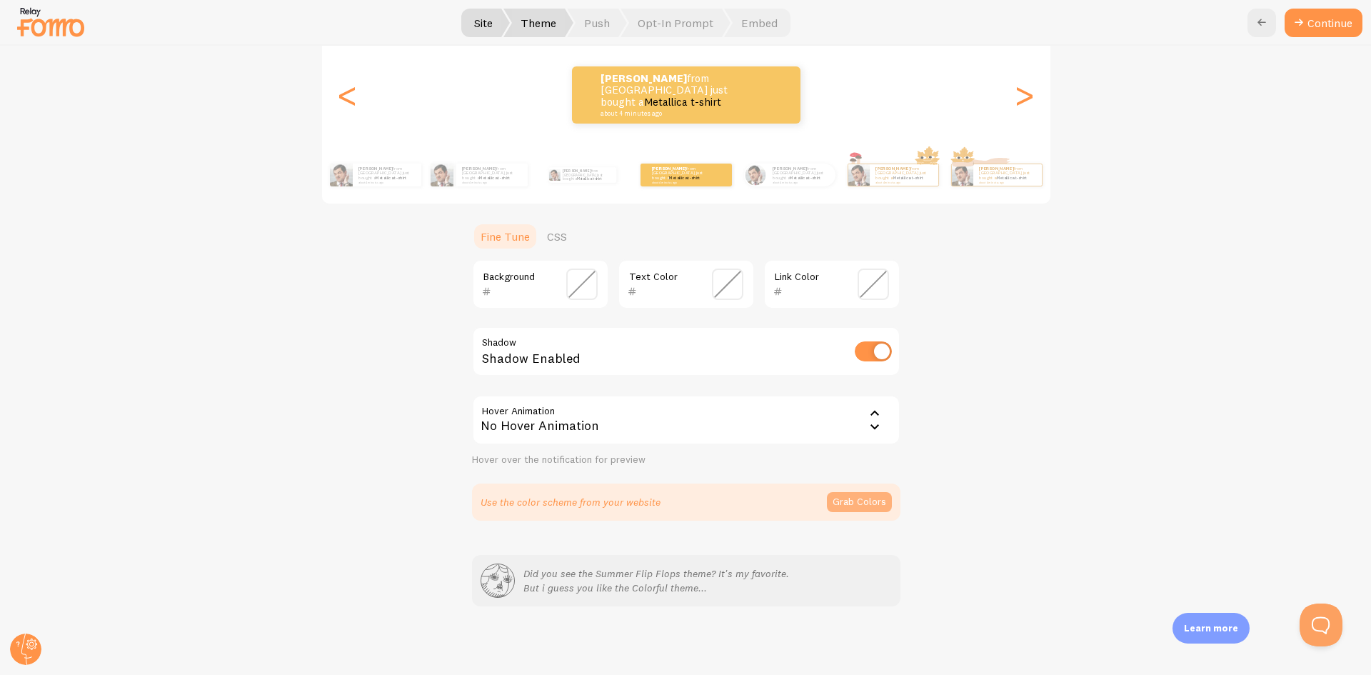
click at [859, 495] on button "Grab Colors" at bounding box center [859, 502] width 65 height 20
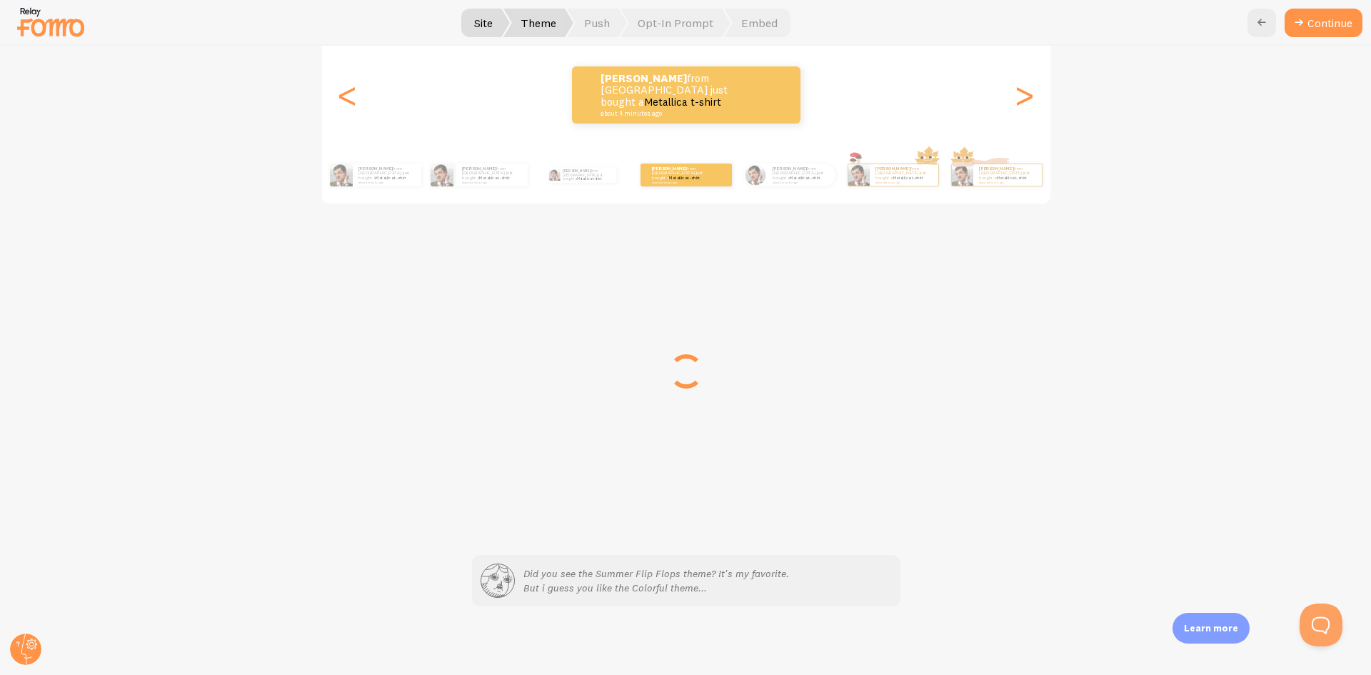
scroll to position [164, 0]
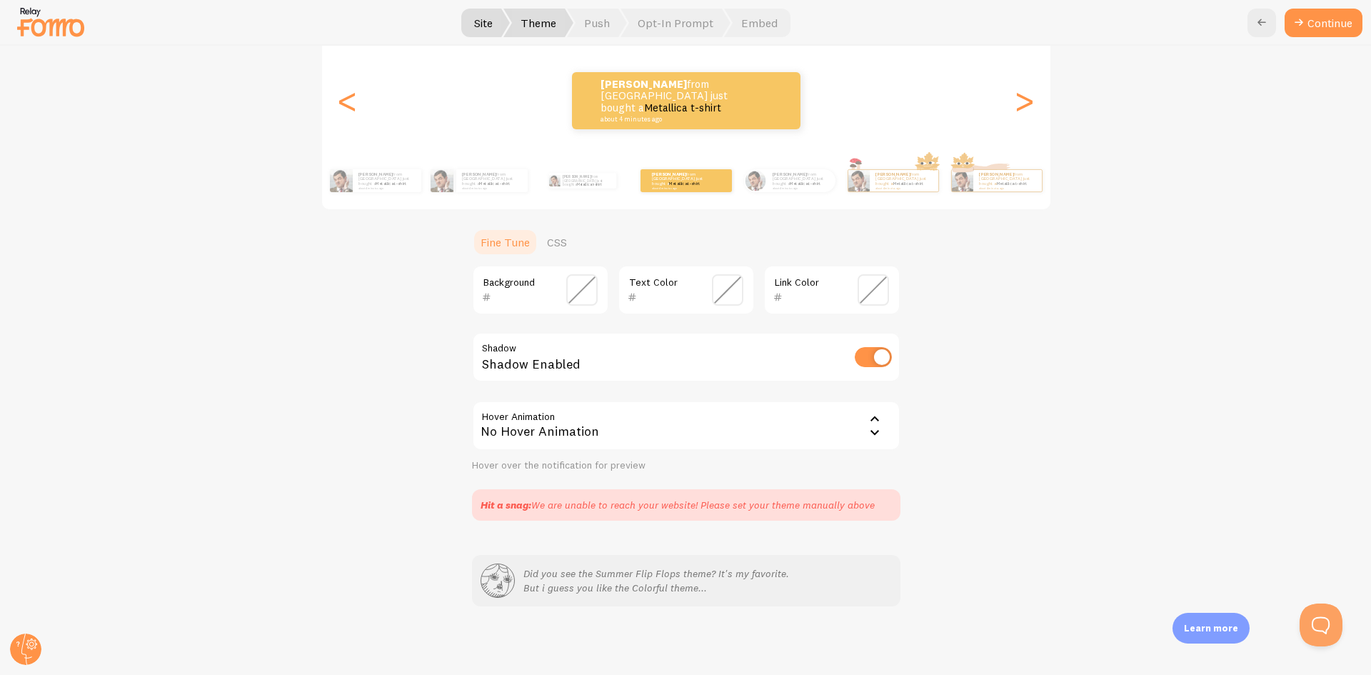
click at [581, 284] on span at bounding box center [581, 289] width 31 height 31
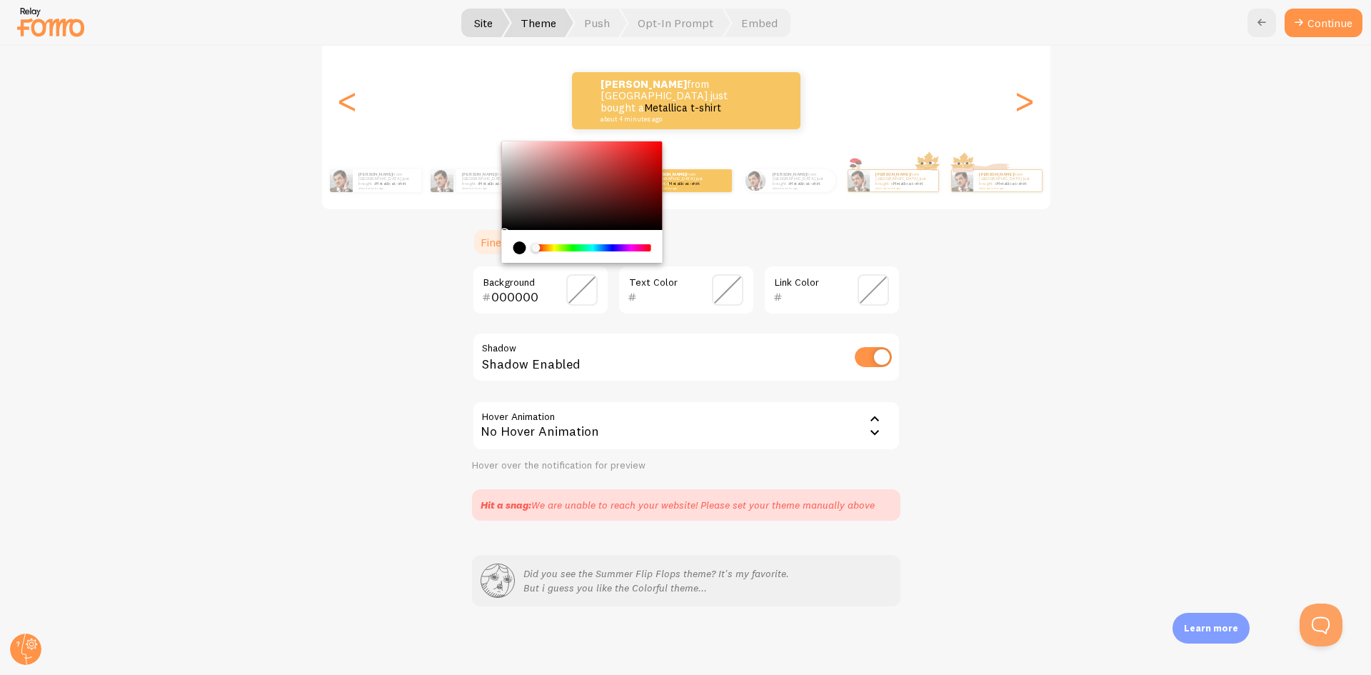
click at [555, 248] on div "Chrome color picker" at bounding box center [593, 247] width 114 height 7
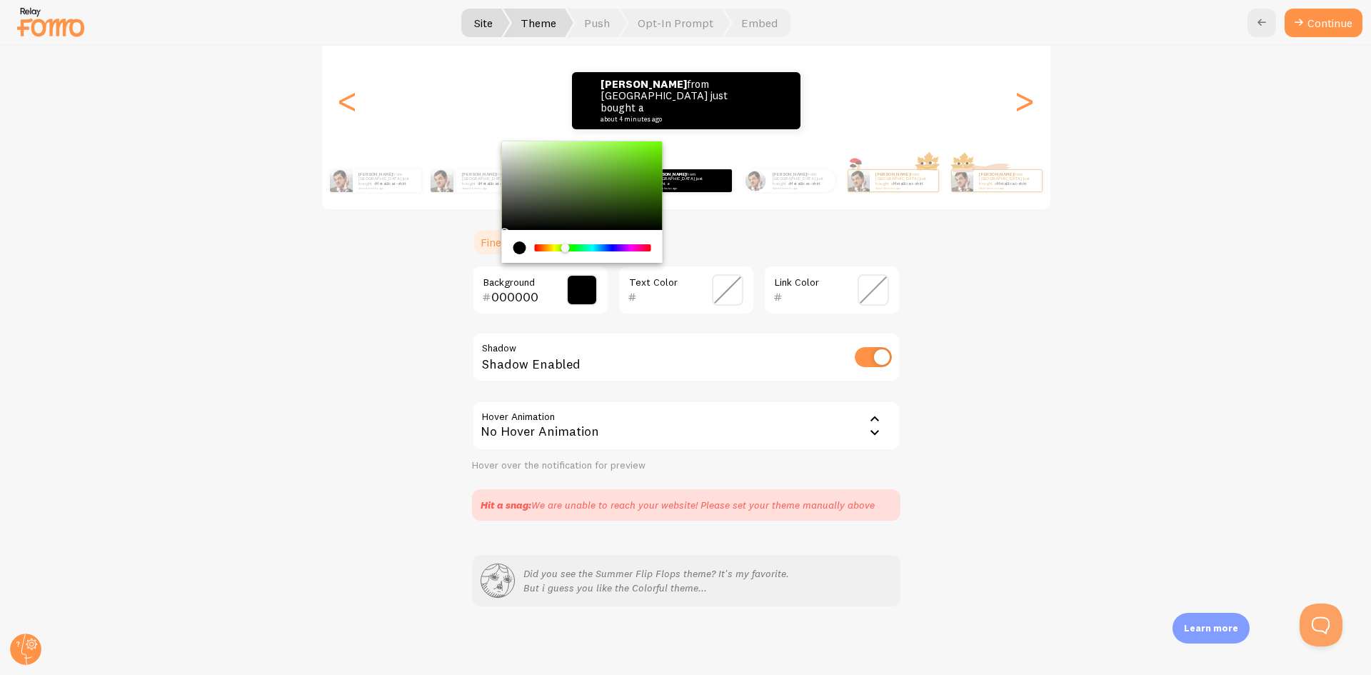
click at [561, 250] on div "Chrome color picker" at bounding box center [565, 247] width 9 height 9
click at [609, 183] on div "Chrome color picker" at bounding box center [581, 185] width 161 height 89
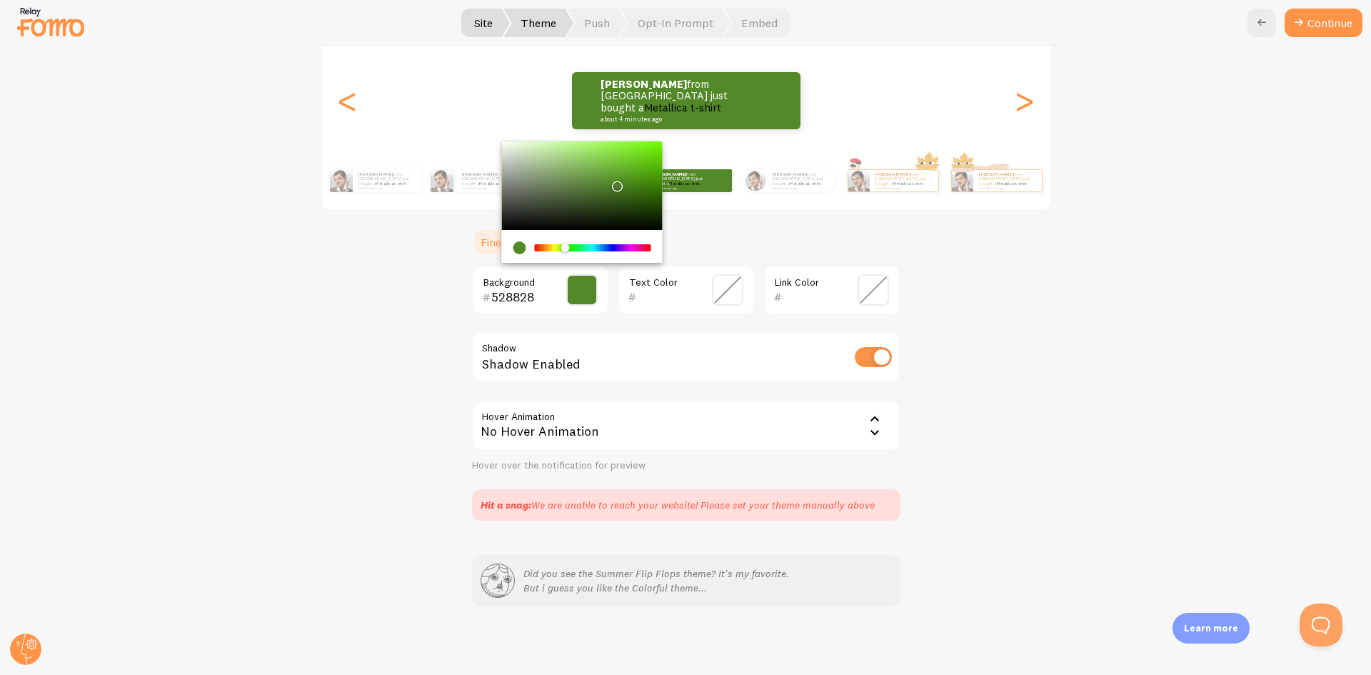
click at [633, 194] on div "Chrome color picker" at bounding box center [581, 185] width 161 height 89
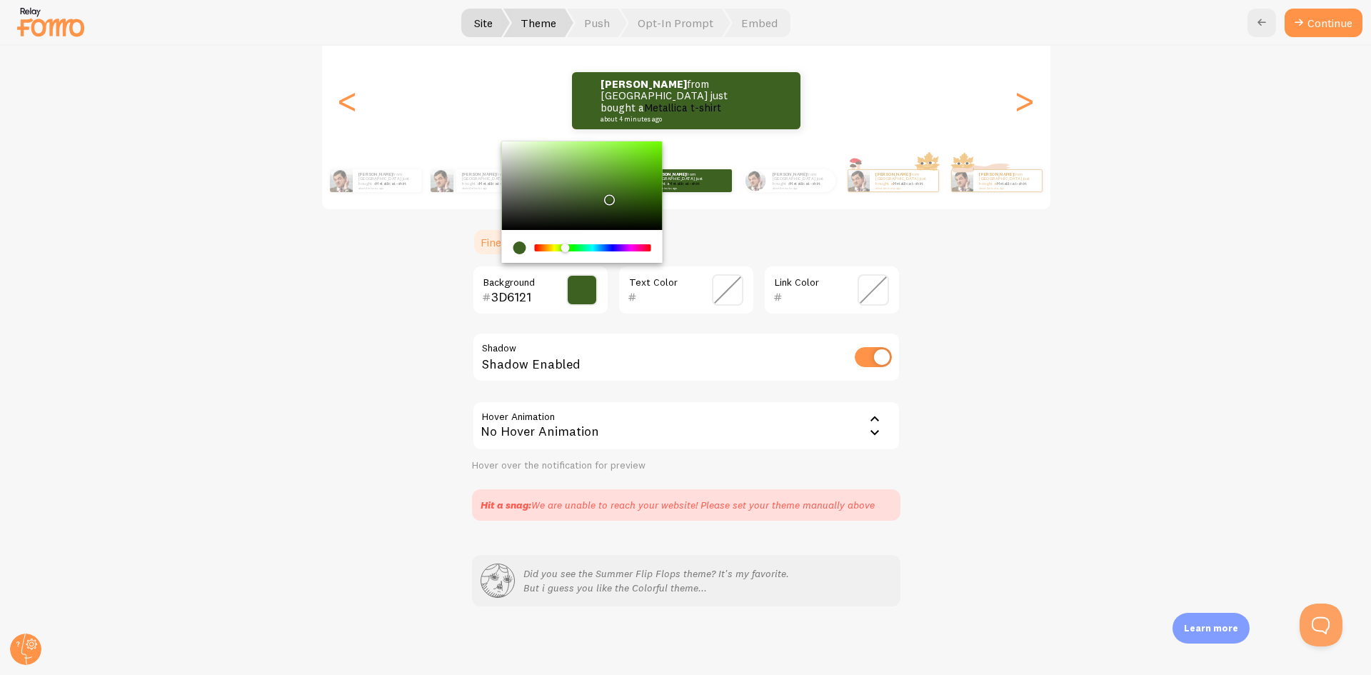
drag, startPoint x: 633, startPoint y: 198, endPoint x: 599, endPoint y: 204, distance: 34.7
click at [605, 201] on div "Chrome color picker" at bounding box center [609, 200] width 9 height 9
click at [598, 197] on div "Chrome color picker" at bounding box center [602, 200] width 9 height 9
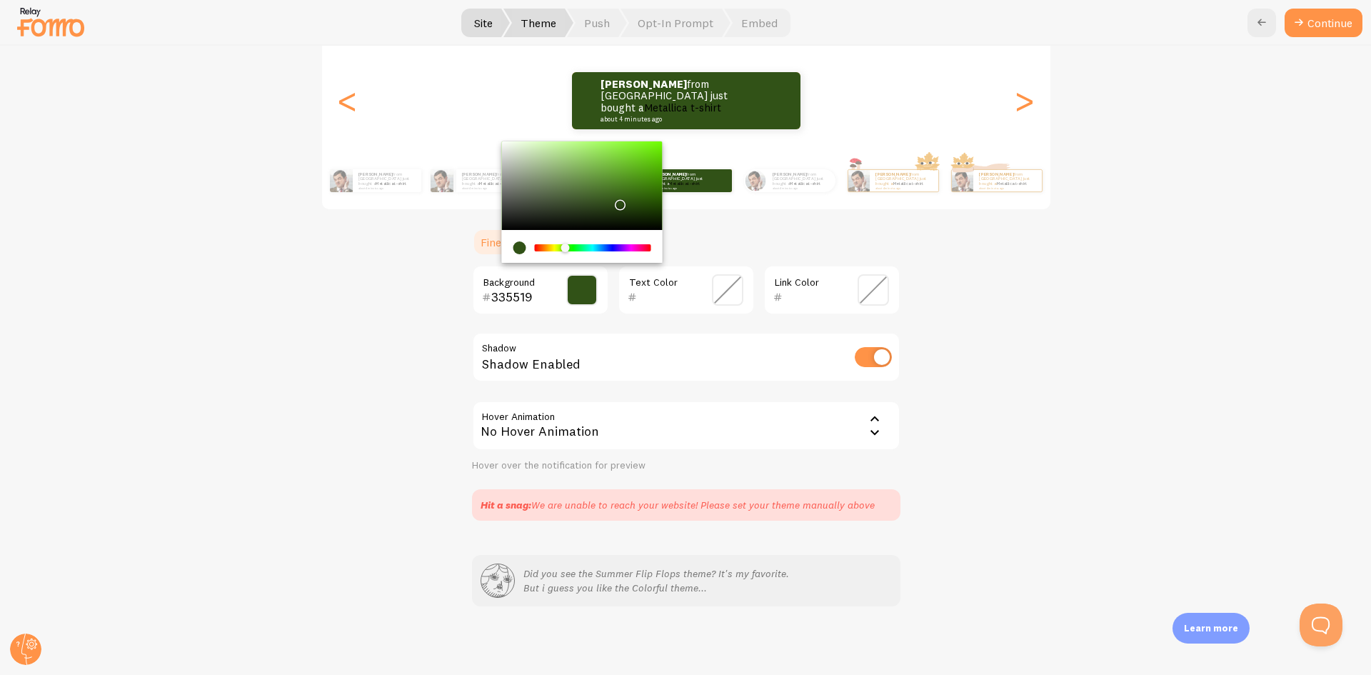
type input "385B1D"
click at [608, 199] on div "Chrome color picker" at bounding box center [612, 202] width 9 height 9
click at [714, 292] on span at bounding box center [727, 289] width 31 height 31
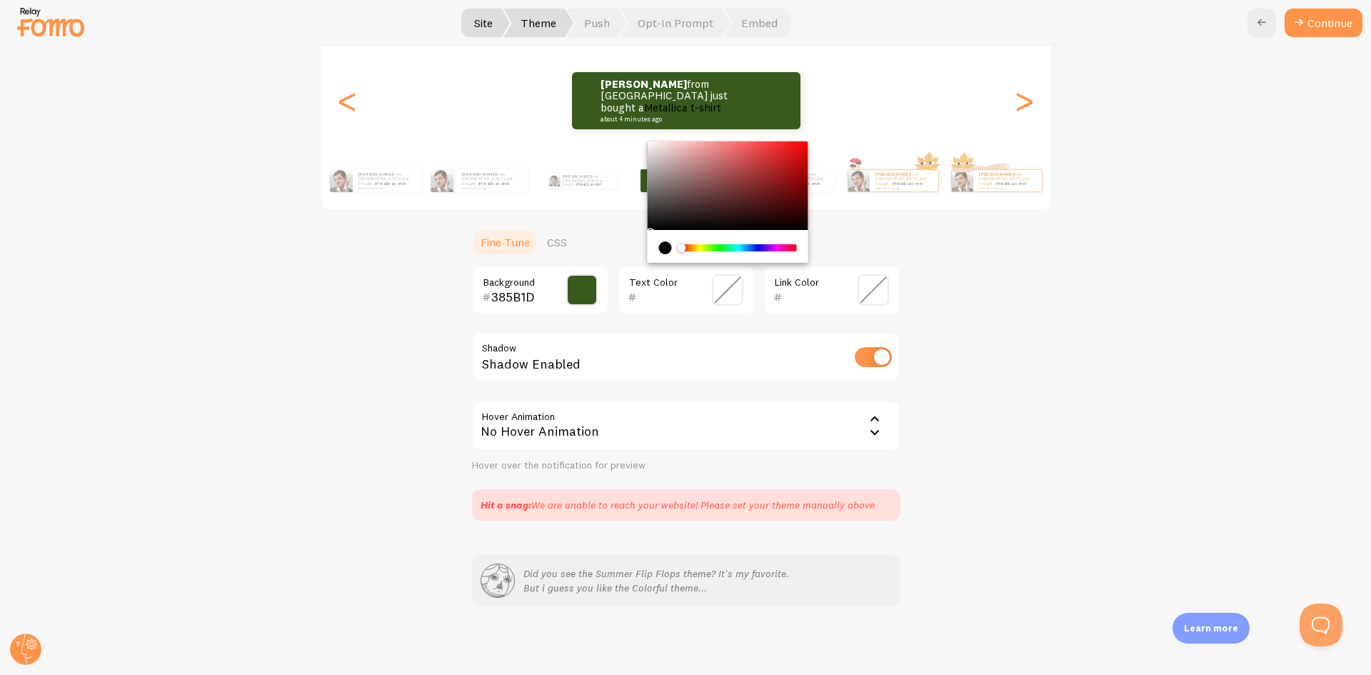
click at [834, 230] on ul "Fine Tune CSS" at bounding box center [686, 242] width 428 height 29
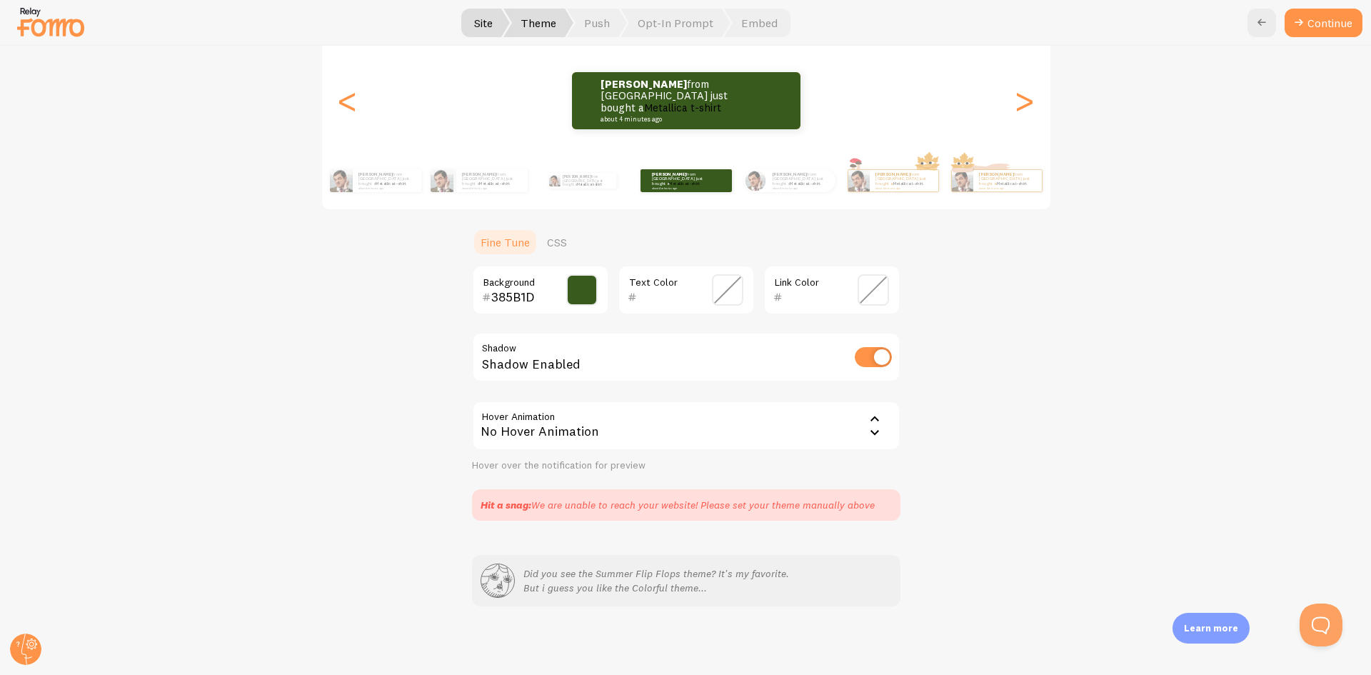
click at [719, 286] on span at bounding box center [727, 289] width 31 height 31
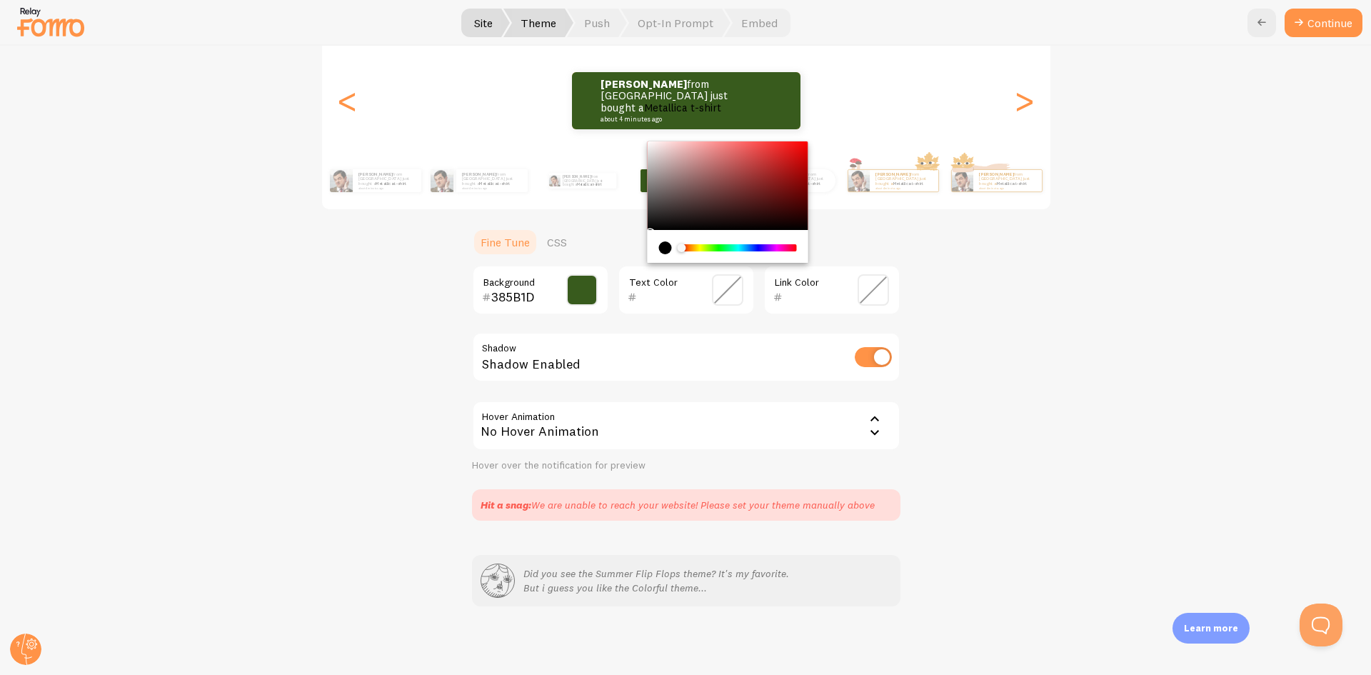
click at [647, 142] on div "Chrome color picker" at bounding box center [727, 185] width 161 height 89
type input "FDFAFA"
click at [865, 292] on span at bounding box center [873, 289] width 31 height 31
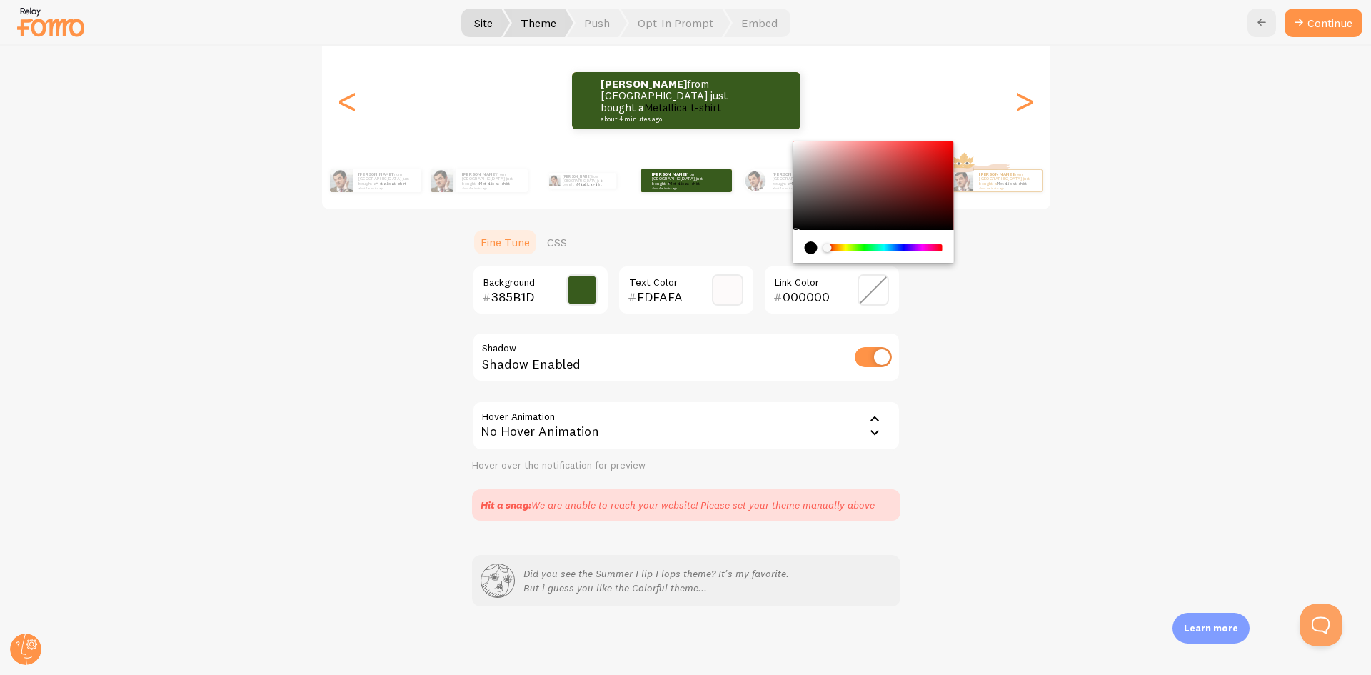
click at [840, 248] on div "Chrome color picker" at bounding box center [884, 247] width 114 height 7
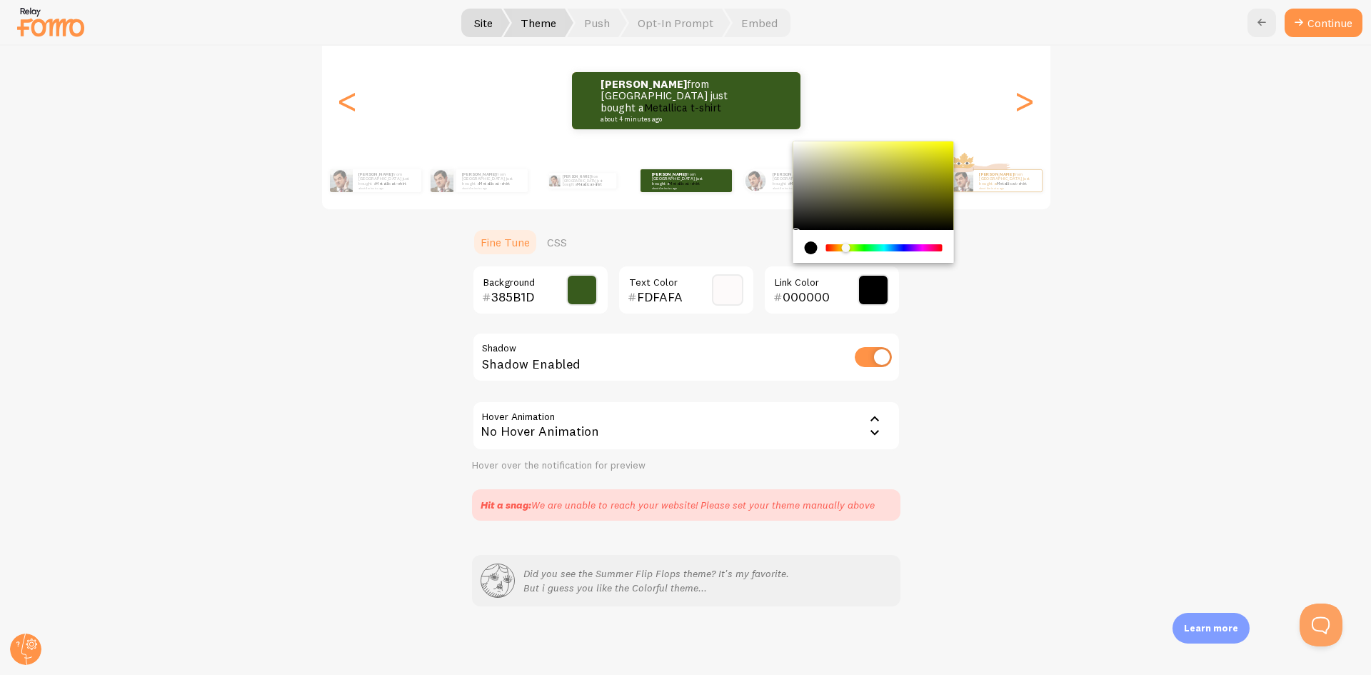
click at [932, 144] on div "Chrome color picker" at bounding box center [873, 185] width 161 height 89
type input "F7F719"
click at [1008, 373] on div "Colorful [PERSON_NAME] from [GEOGRAPHIC_DATA] just bought a Metallica t-shirt a…" at bounding box center [686, 260] width 1302 height 521
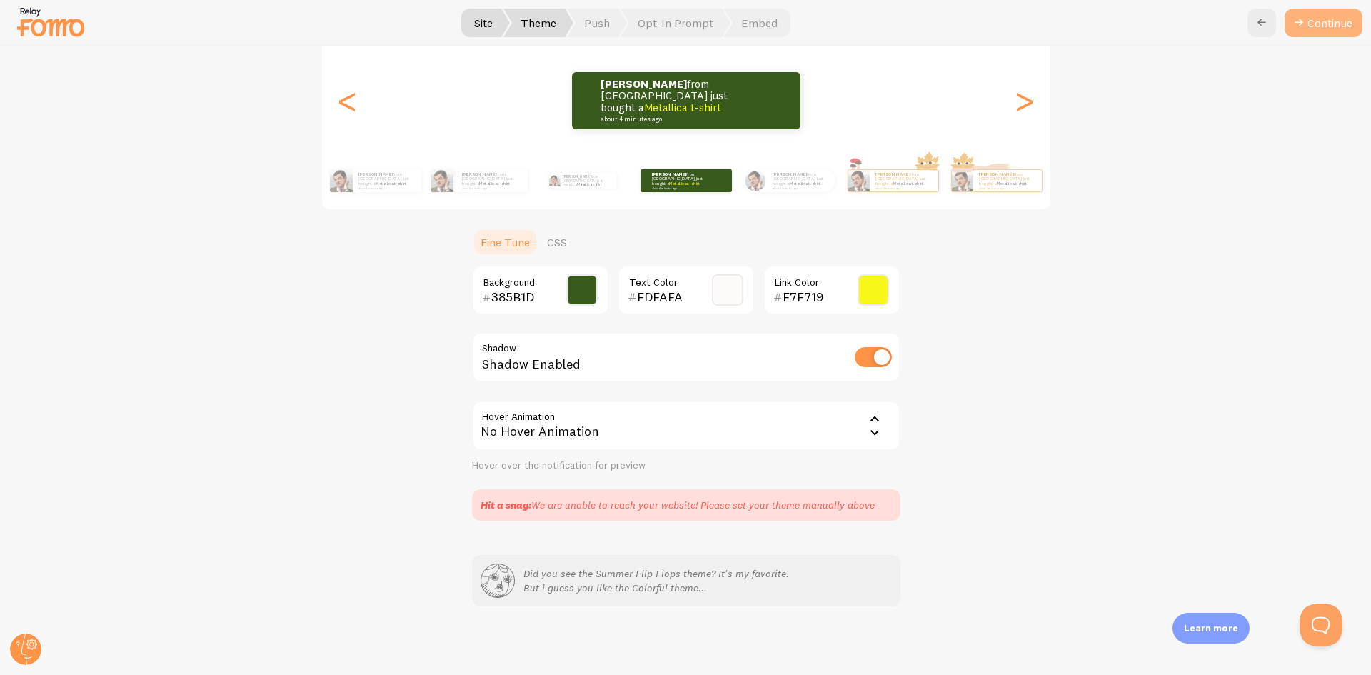
click at [1337, 26] on button "Continue" at bounding box center [1324, 23] width 78 height 29
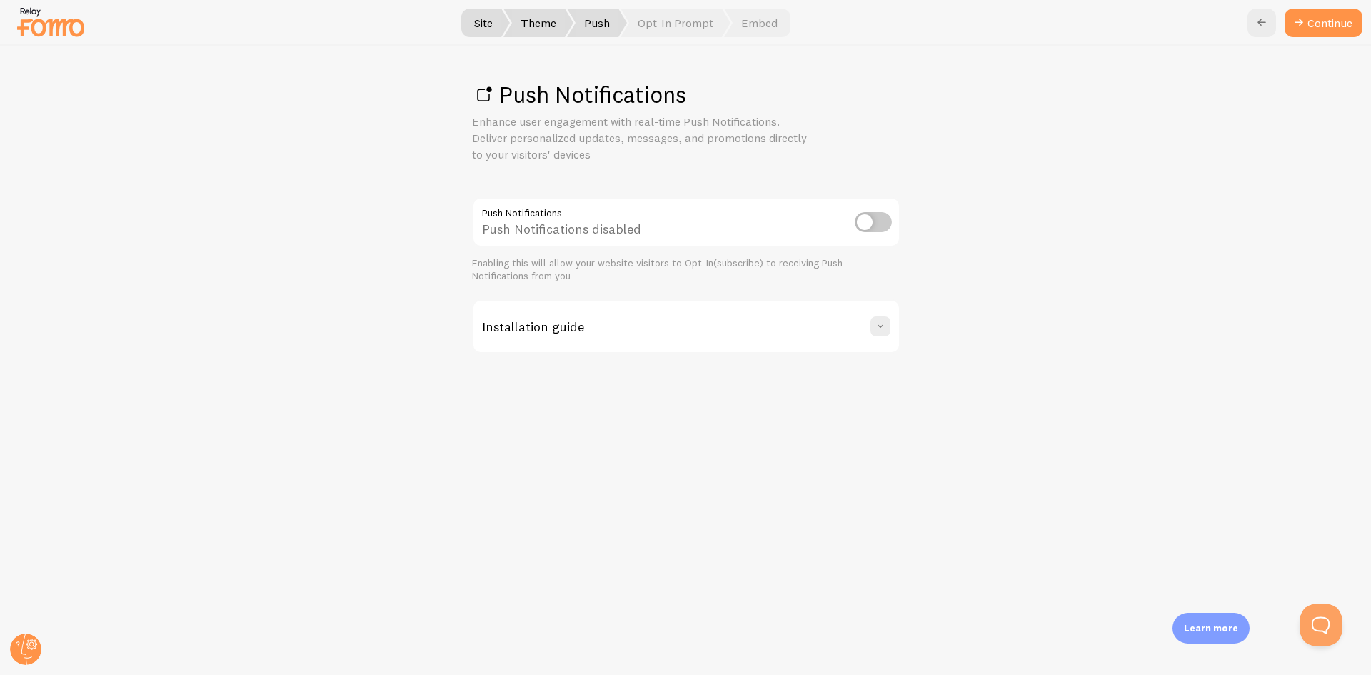
click at [866, 216] on input "checkbox" at bounding box center [873, 222] width 37 height 20
click at [874, 330] on span at bounding box center [880, 326] width 14 height 14
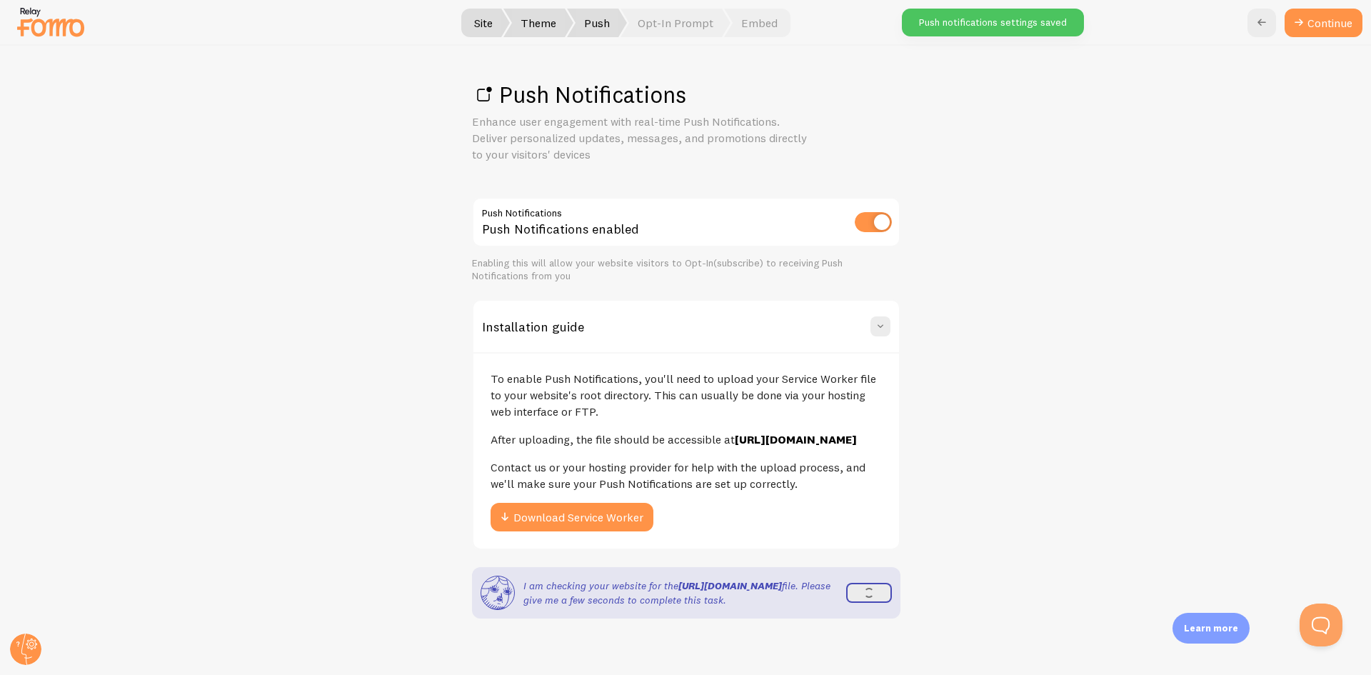
click at [878, 225] on input "checkbox" at bounding box center [873, 222] width 37 height 20
checkbox input "false"
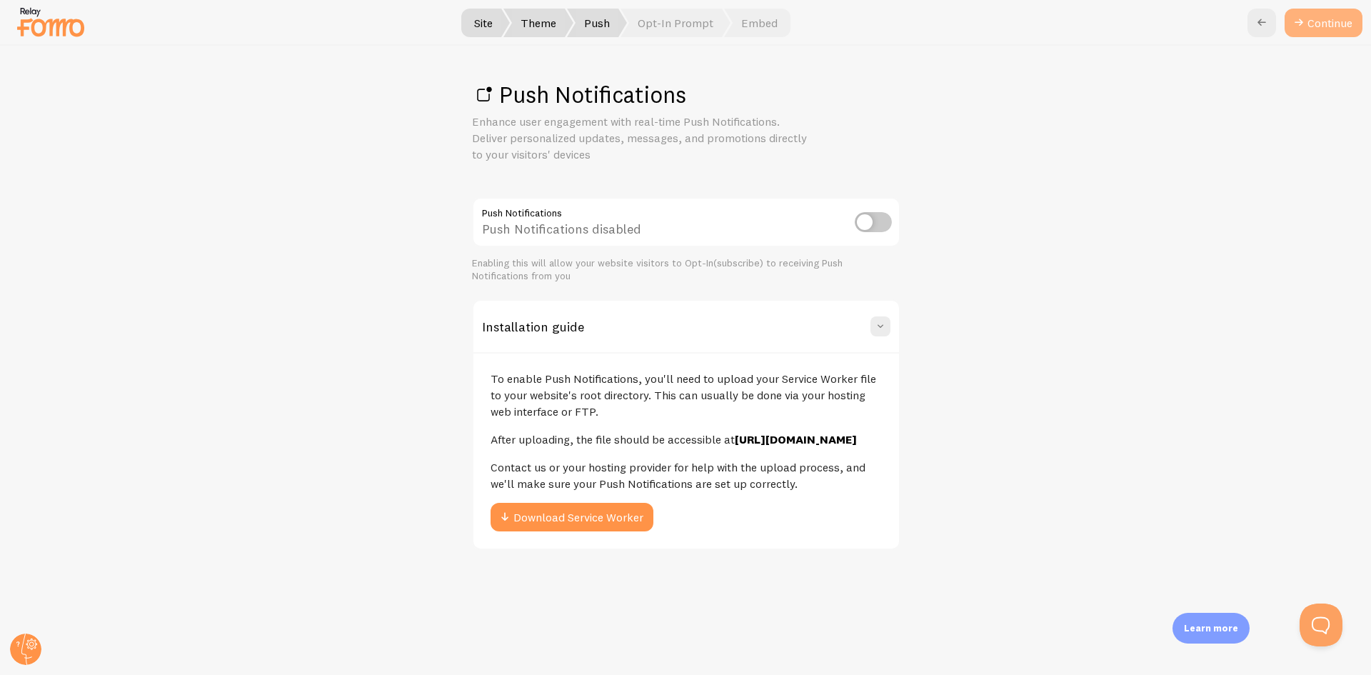
click at [1296, 31] on link "Continue" at bounding box center [1324, 23] width 78 height 29
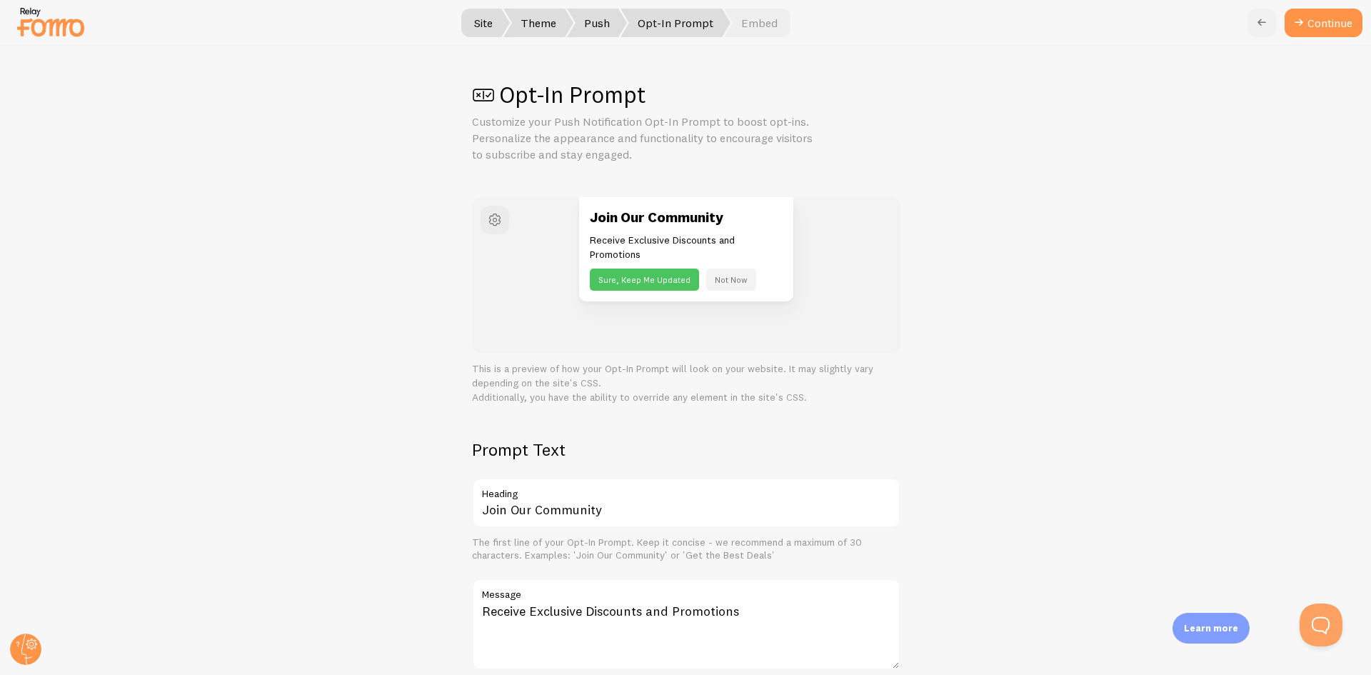
click at [1266, 26] on icon at bounding box center [1261, 22] width 17 height 17
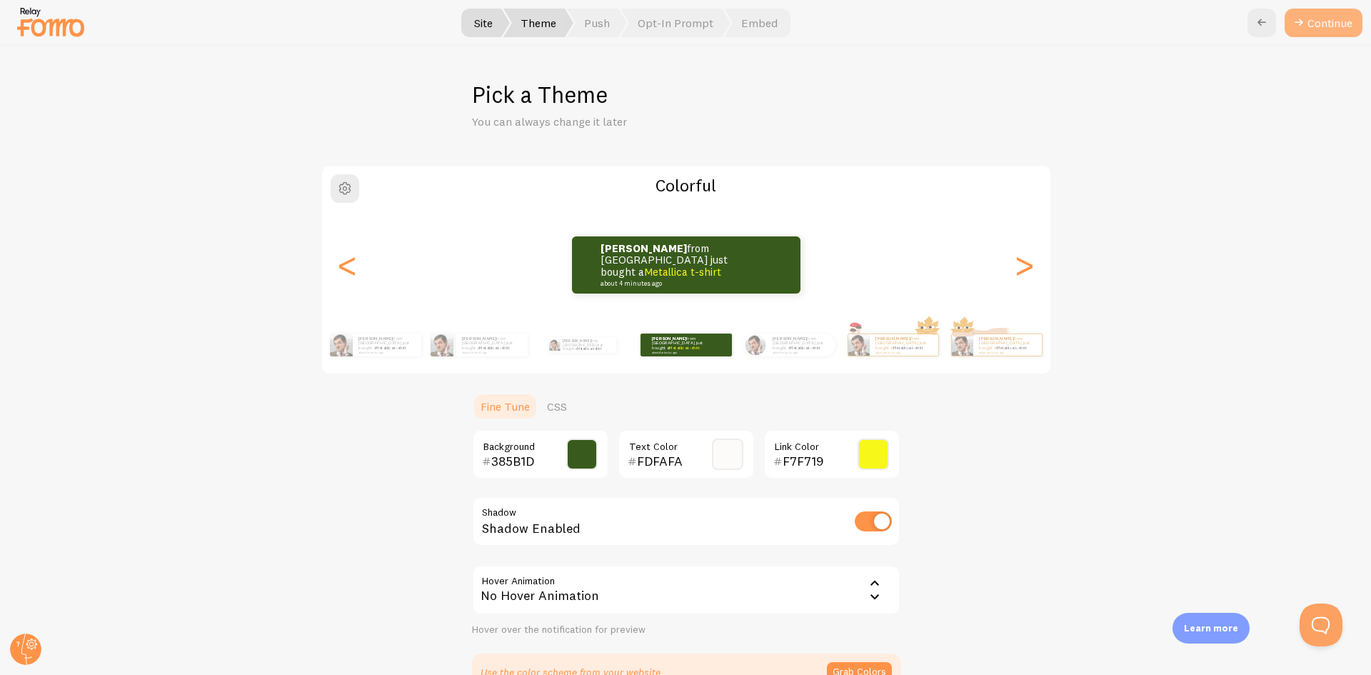
click at [1312, 26] on button "Continue" at bounding box center [1324, 23] width 78 height 29
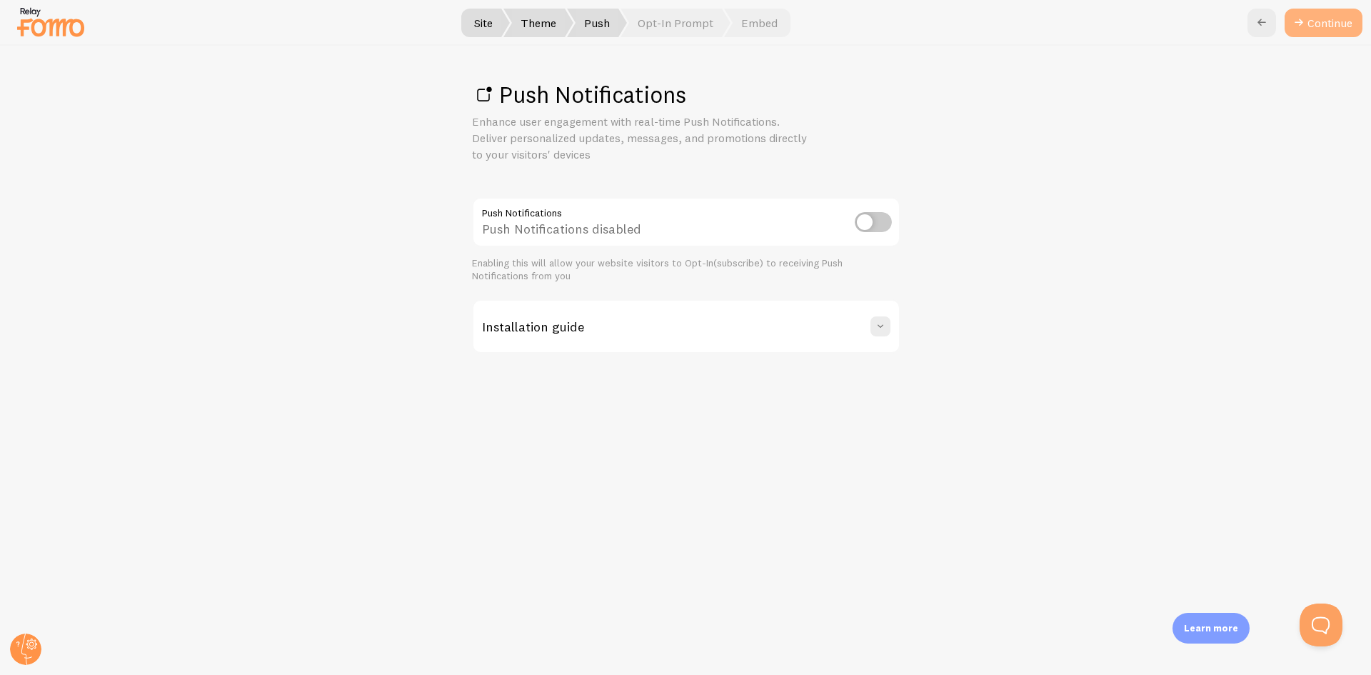
click at [1320, 24] on link "Continue" at bounding box center [1324, 23] width 78 height 29
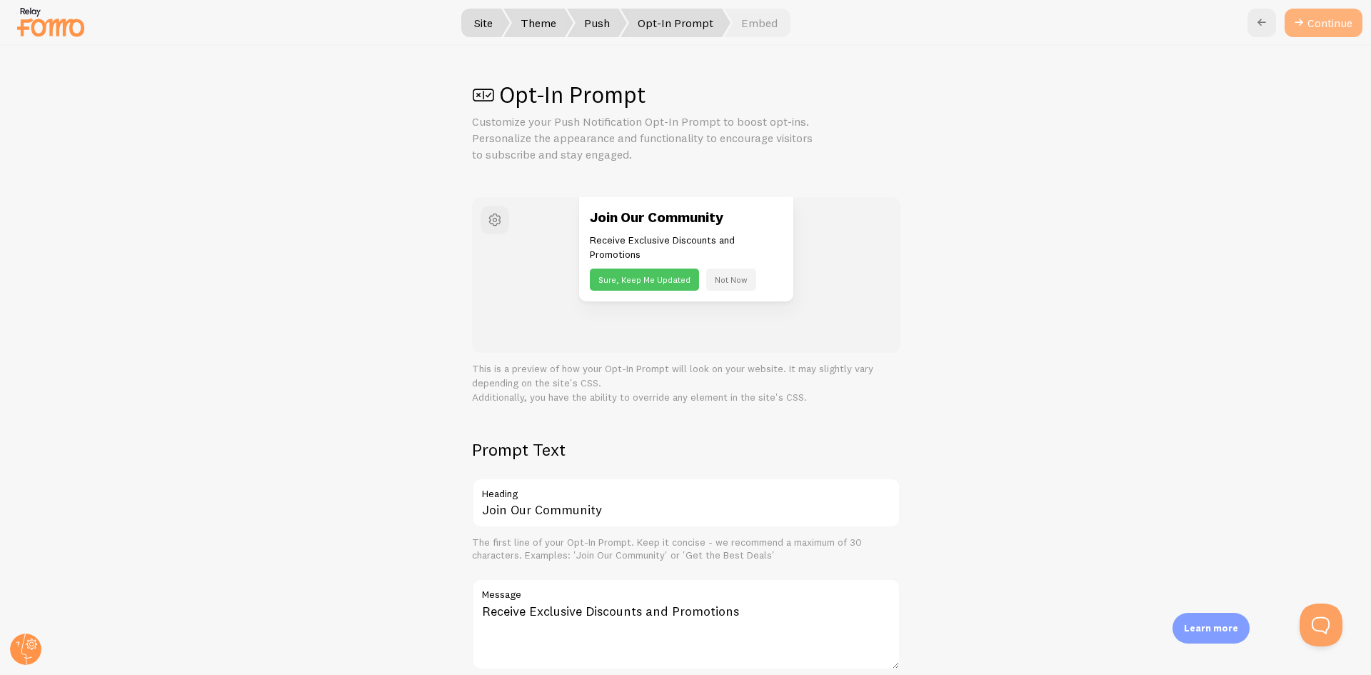
click at [1305, 27] on icon at bounding box center [1298, 22] width 17 height 17
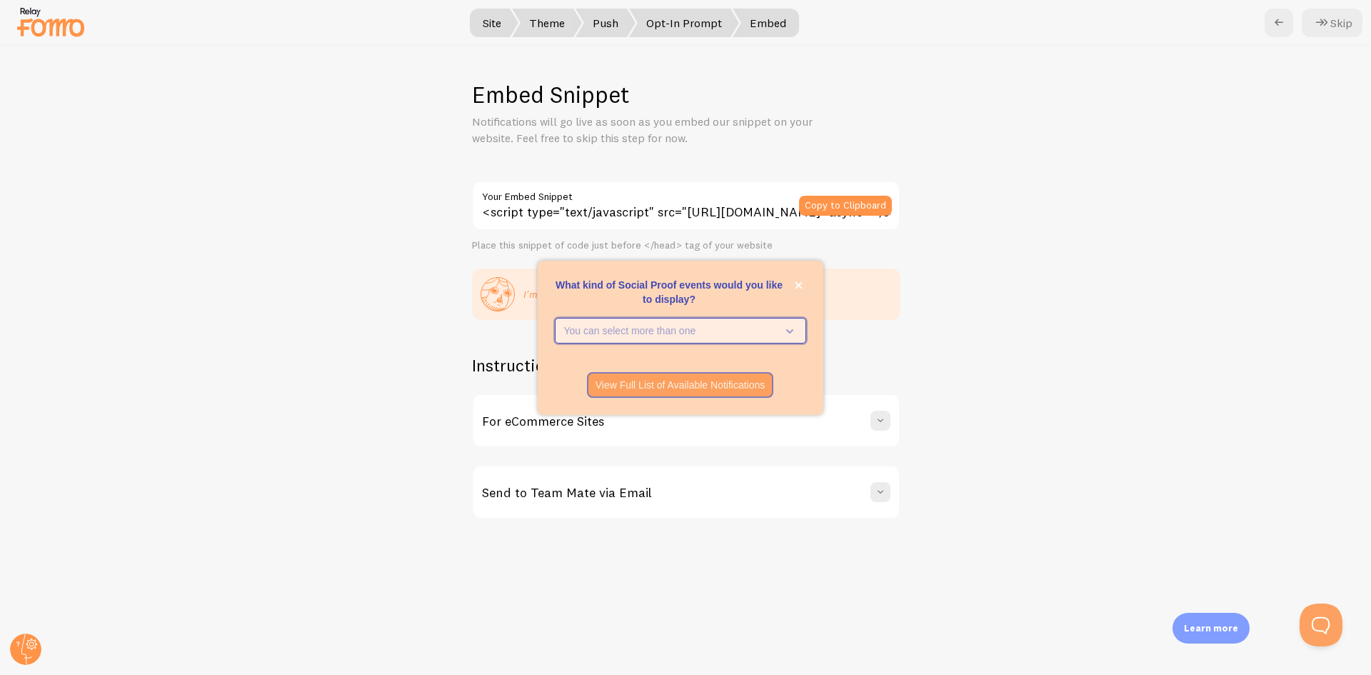
click at [798, 336] on button "You can select more than one" at bounding box center [680, 331] width 251 height 26
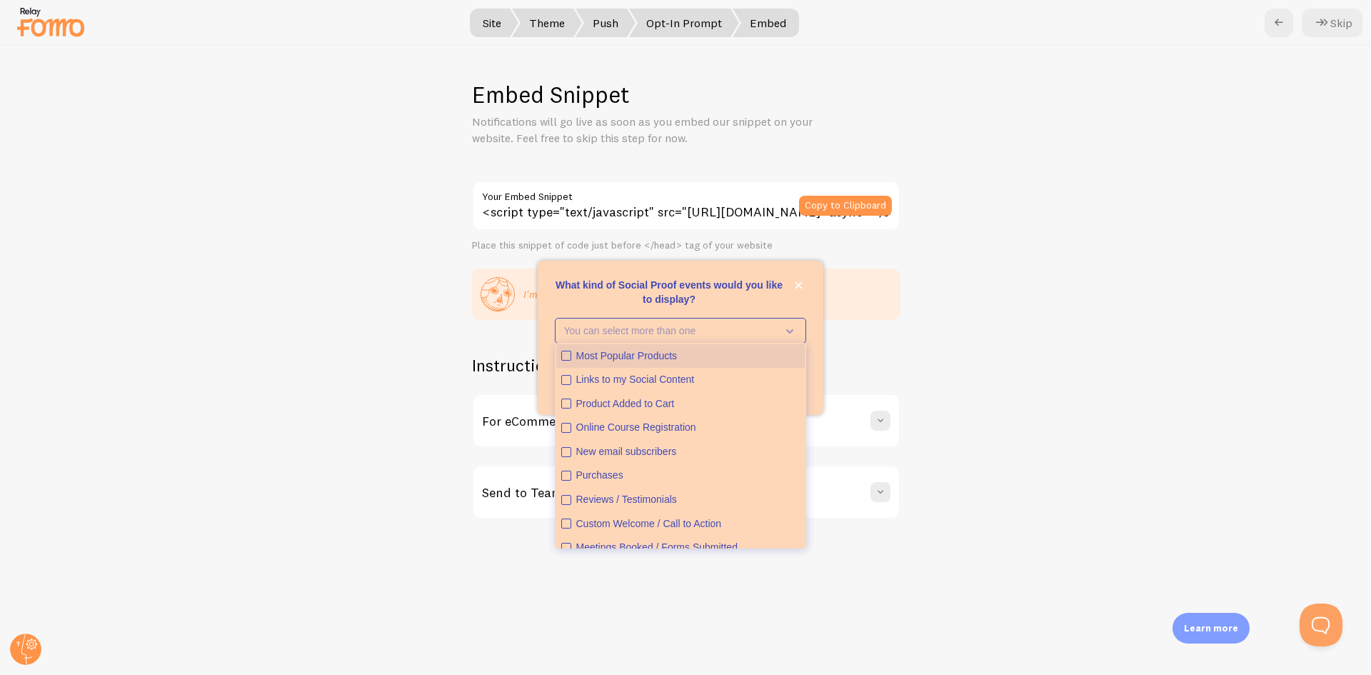
click at [570, 354] on icon "Most Popular Products" at bounding box center [566, 355] width 9 height 9
click at [564, 358] on icon "Most Popular Products" at bounding box center [566, 355] width 9 height 9
click at [566, 404] on icon "Product Added to Cart" at bounding box center [565, 403] width 5 height 5
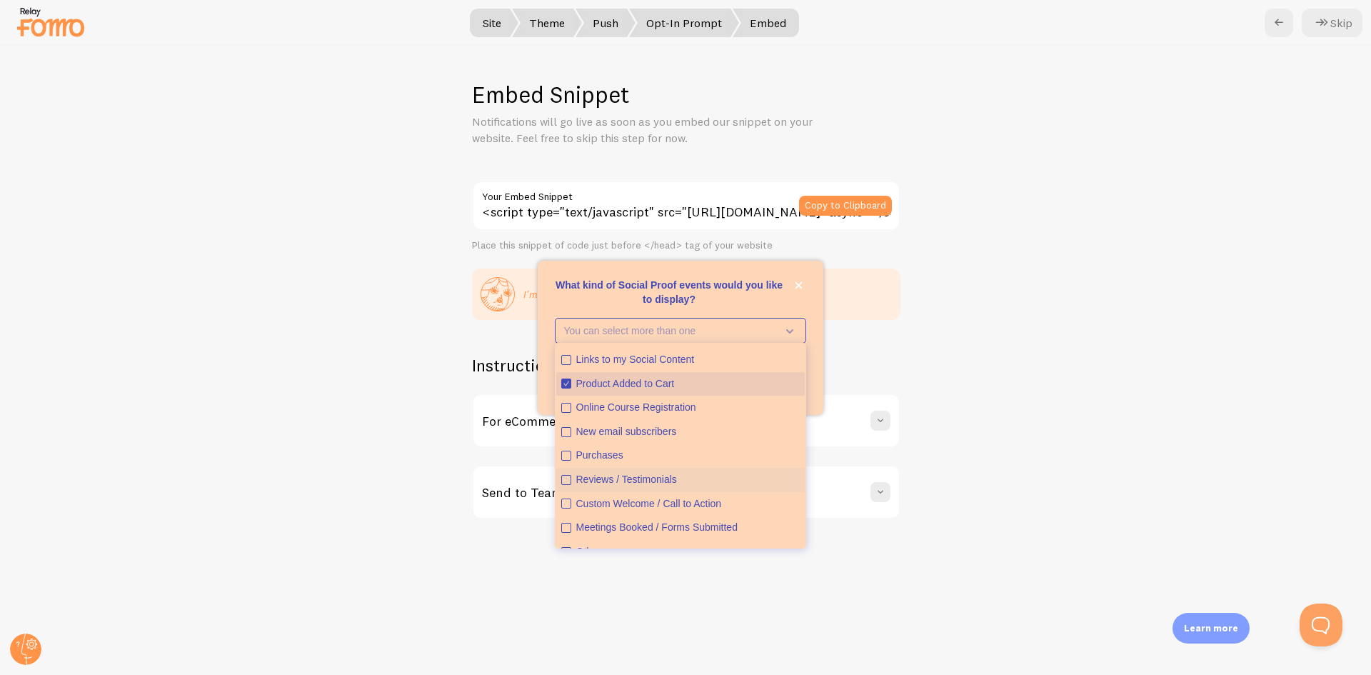
scroll to position [36, 0]
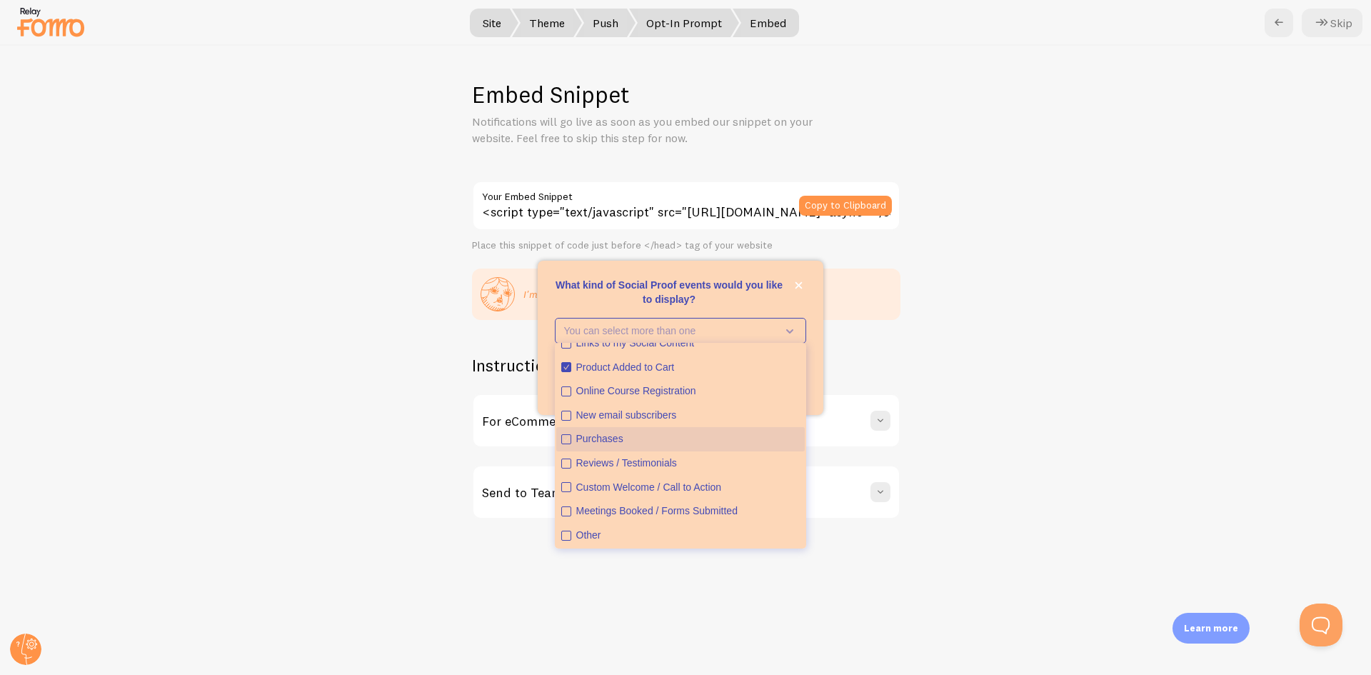
click at [568, 436] on icon "Purchases" at bounding box center [566, 439] width 9 height 9
click at [568, 462] on icon "Reviews / Testimonials" at bounding box center [566, 463] width 9 height 9
click at [910, 343] on div "Embed Snippet Notifications will go live as soon as you embed our snippet on yo…" at bounding box center [686, 360] width 1370 height 629
click at [785, 333] on icon "What kind of Social Proof events would you like to display?" at bounding box center [787, 331] width 20 height 16
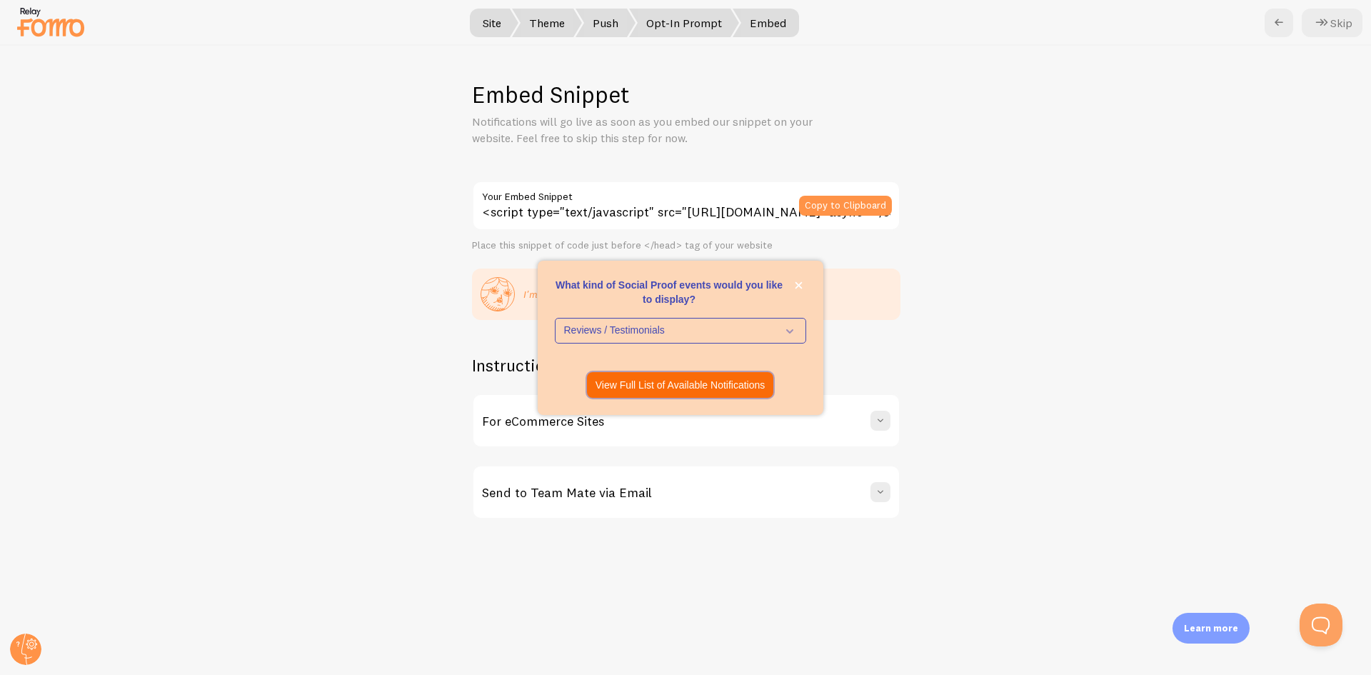
click at [705, 388] on p "View Full List of Available Notifications" at bounding box center [681, 385] width 170 height 14
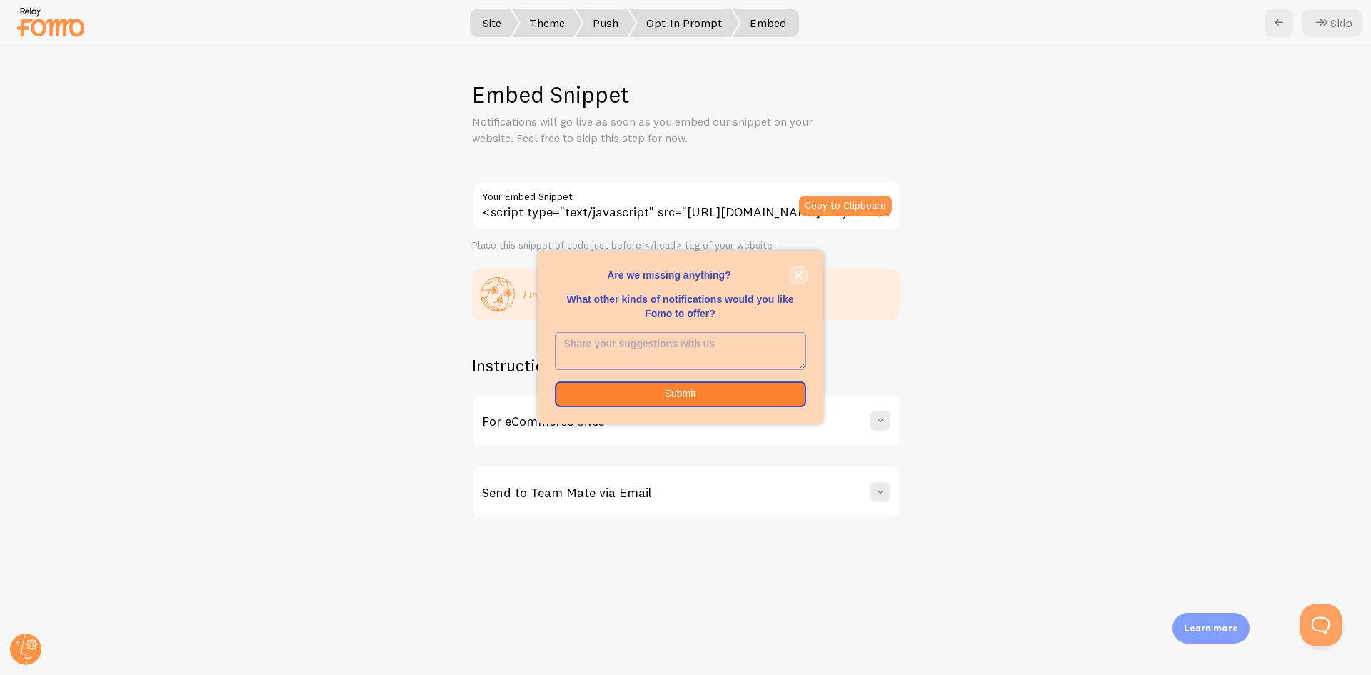
click at [801, 274] on icon "close," at bounding box center [799, 275] width 8 height 8
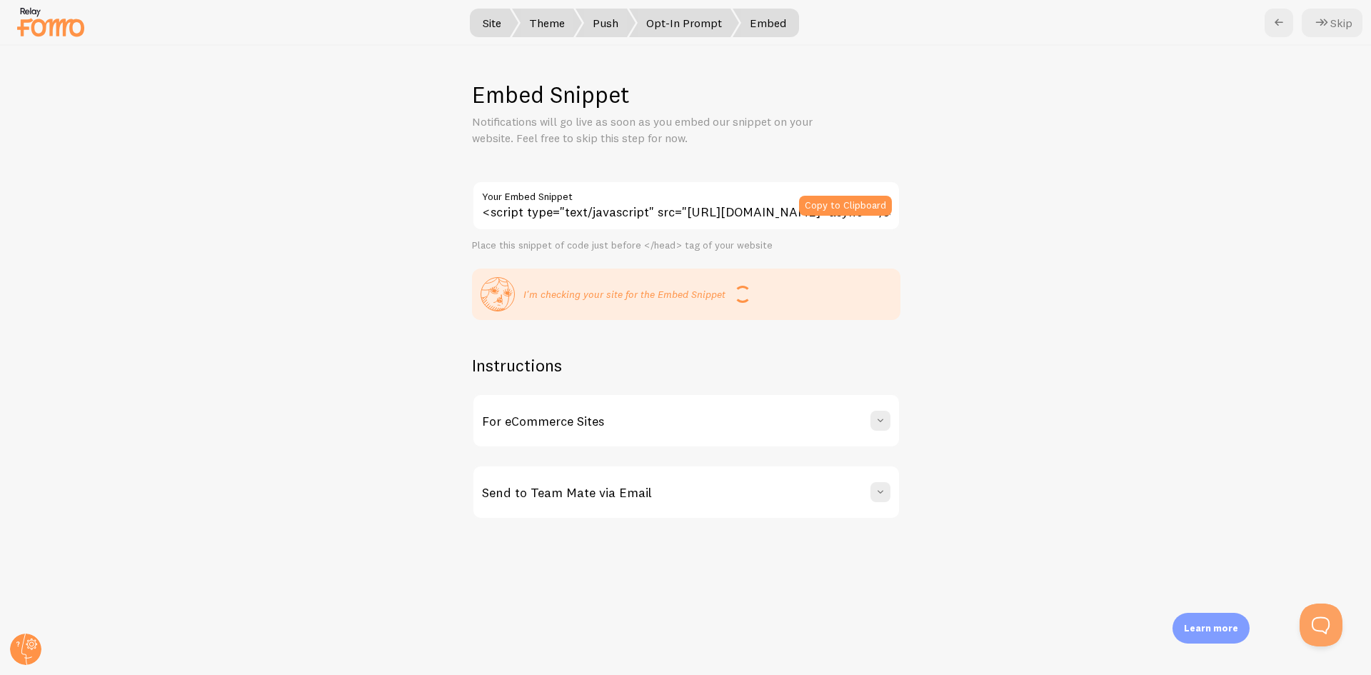
click at [891, 422] on div "For eCommerce Sites" at bounding box center [686, 420] width 426 height 51
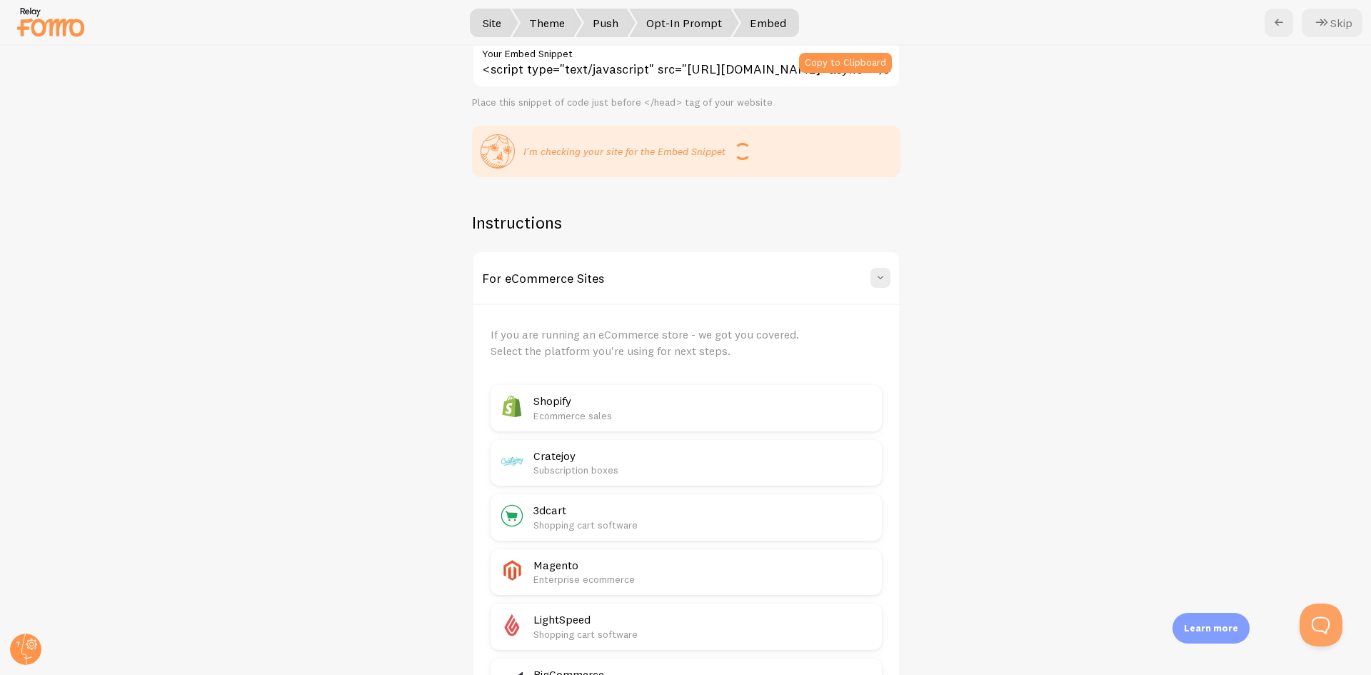
scroll to position [0, 0]
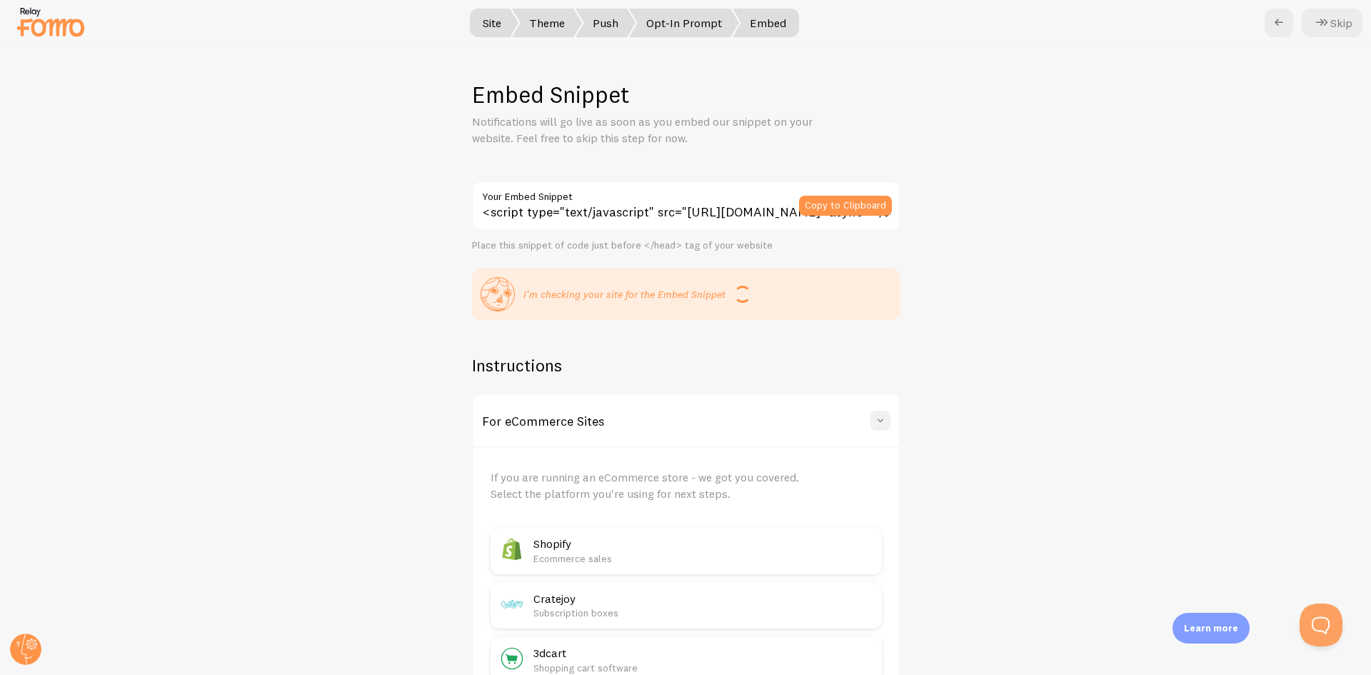
click at [874, 417] on span at bounding box center [880, 420] width 14 height 14
click at [873, 419] on span at bounding box center [880, 420] width 14 height 14
click at [1324, 22] on icon at bounding box center [1321, 22] width 17 height 17
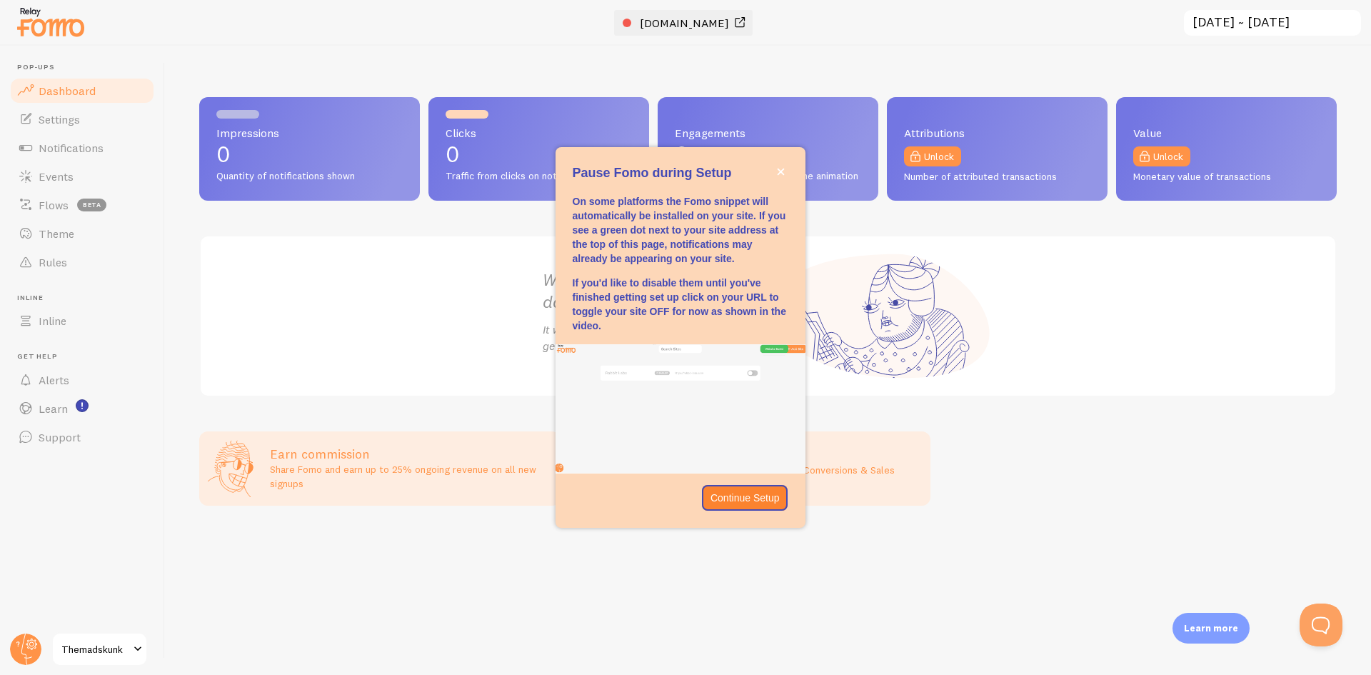
click at [629, 21] on link "[DOMAIN_NAME]" at bounding box center [686, 22] width 126 height 17
